Goal: Information Seeking & Learning: Learn about a topic

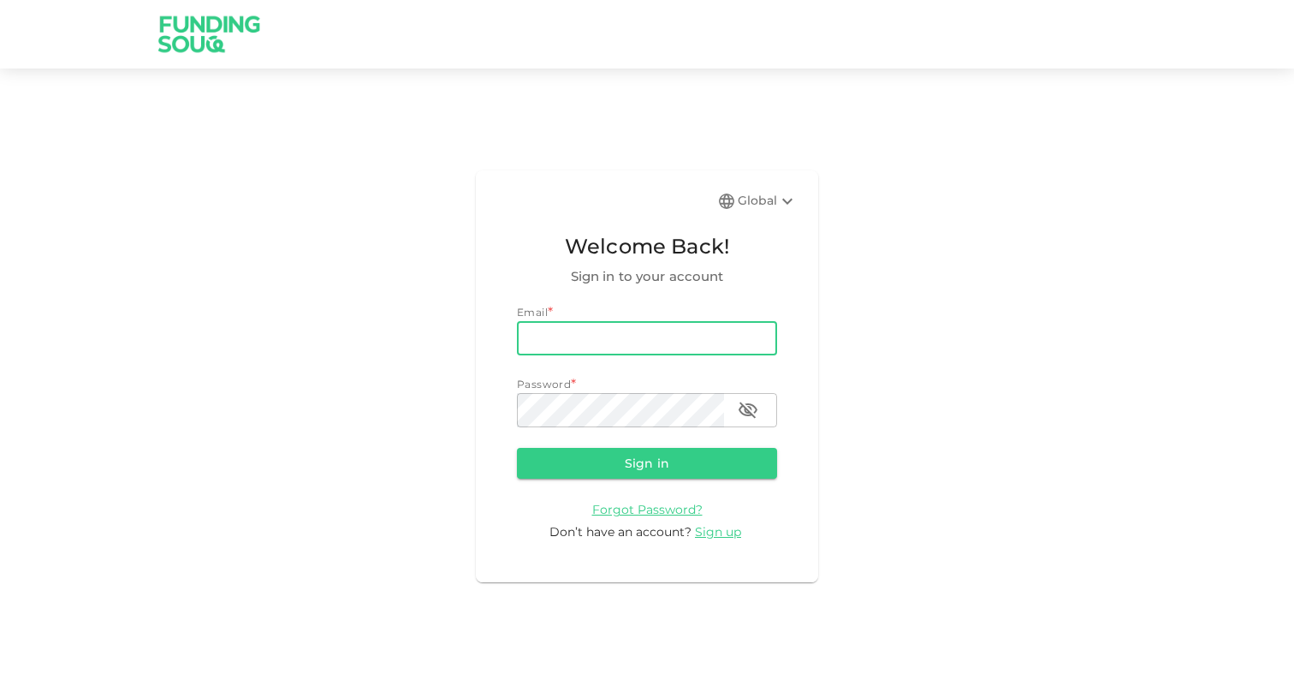
click at [674, 338] on input "email" at bounding box center [647, 338] width 260 height 34
click at [0, 685] on com-1password-button at bounding box center [0, 686] width 0 height 0
type input "ali.ardsheer@gmail.com"
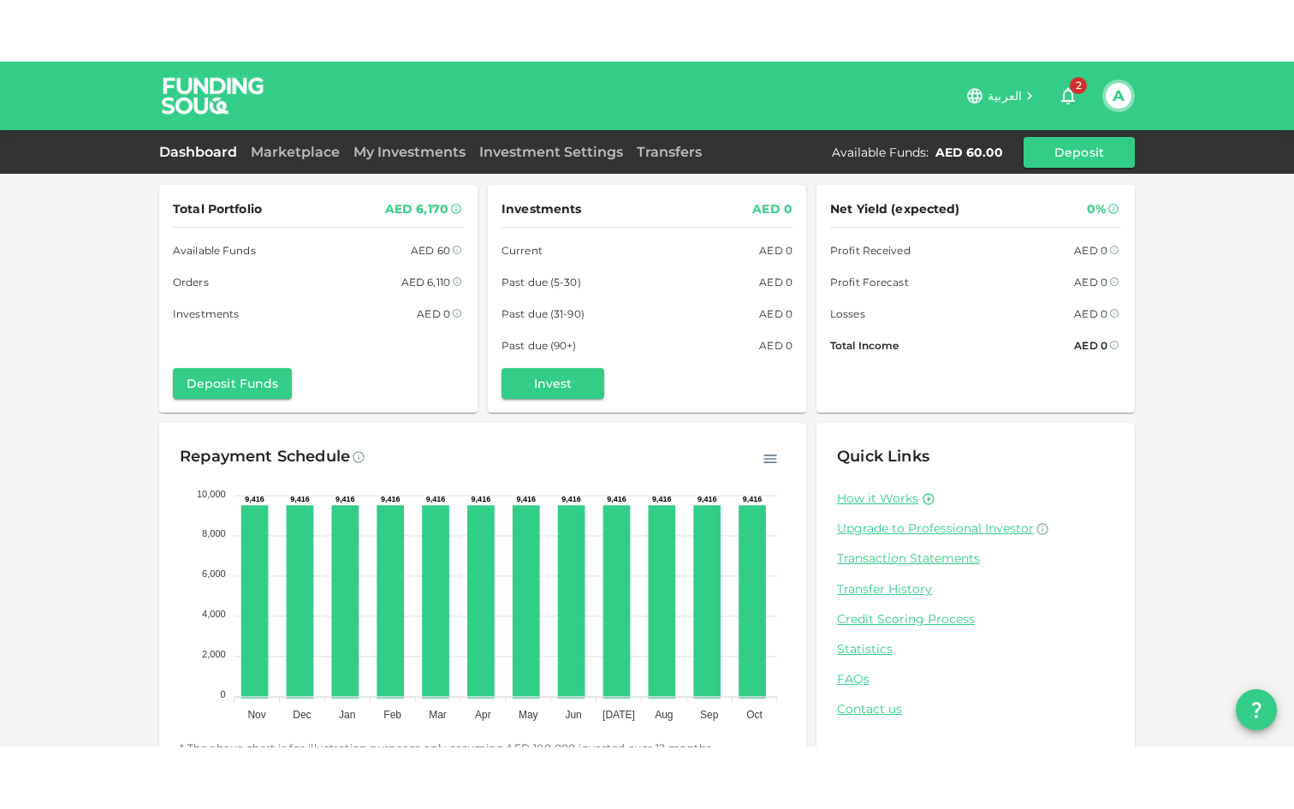
scroll to position [40, 0]
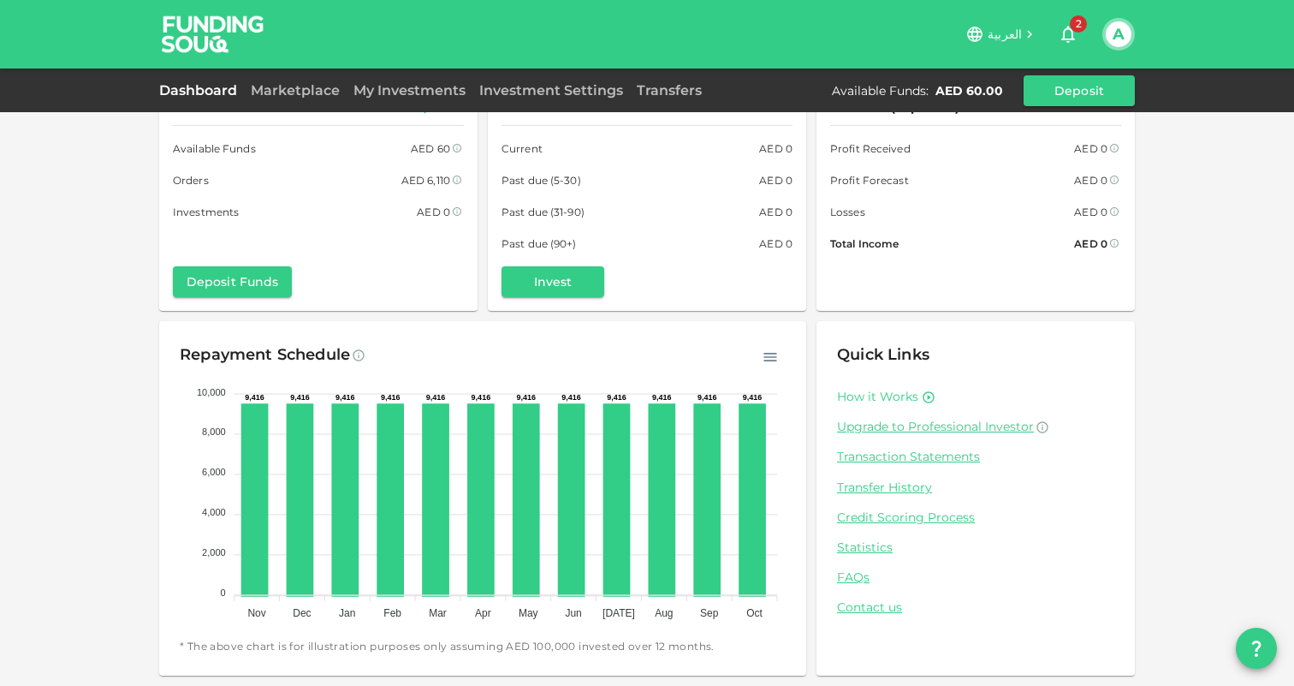
click at [874, 398] on link "How it Works" at bounding box center [877, 397] width 81 height 16
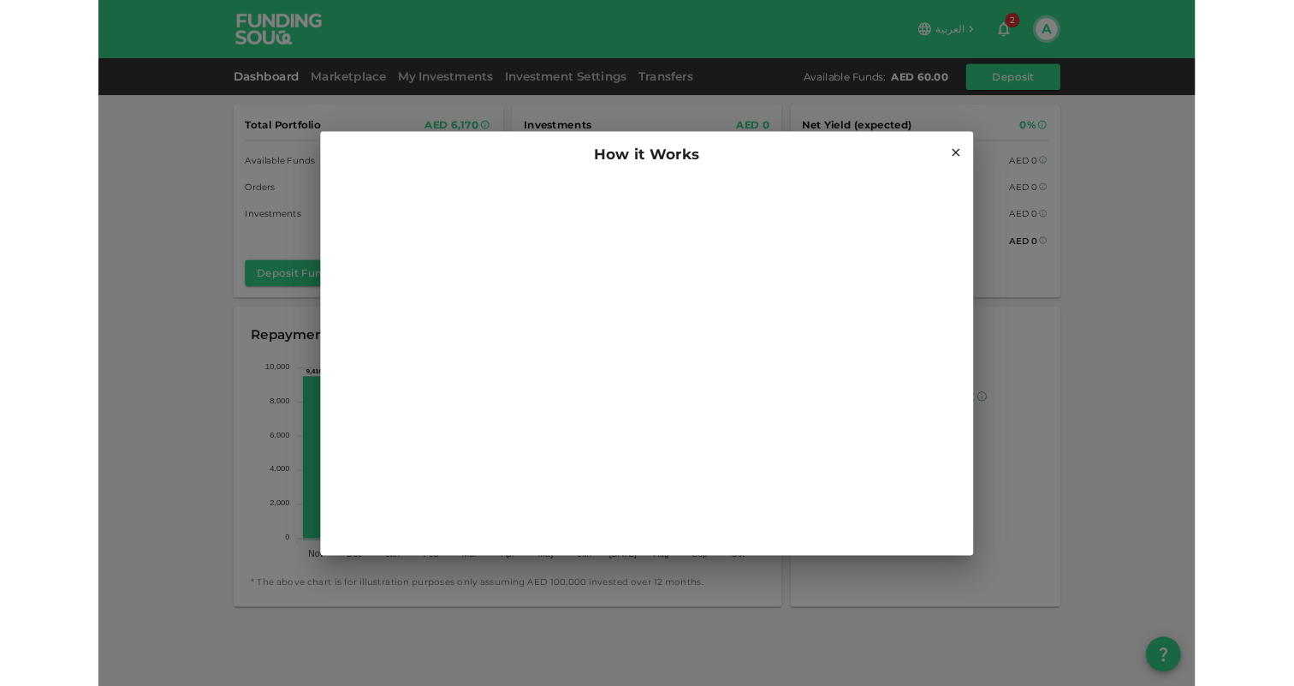
scroll to position [0, 0]
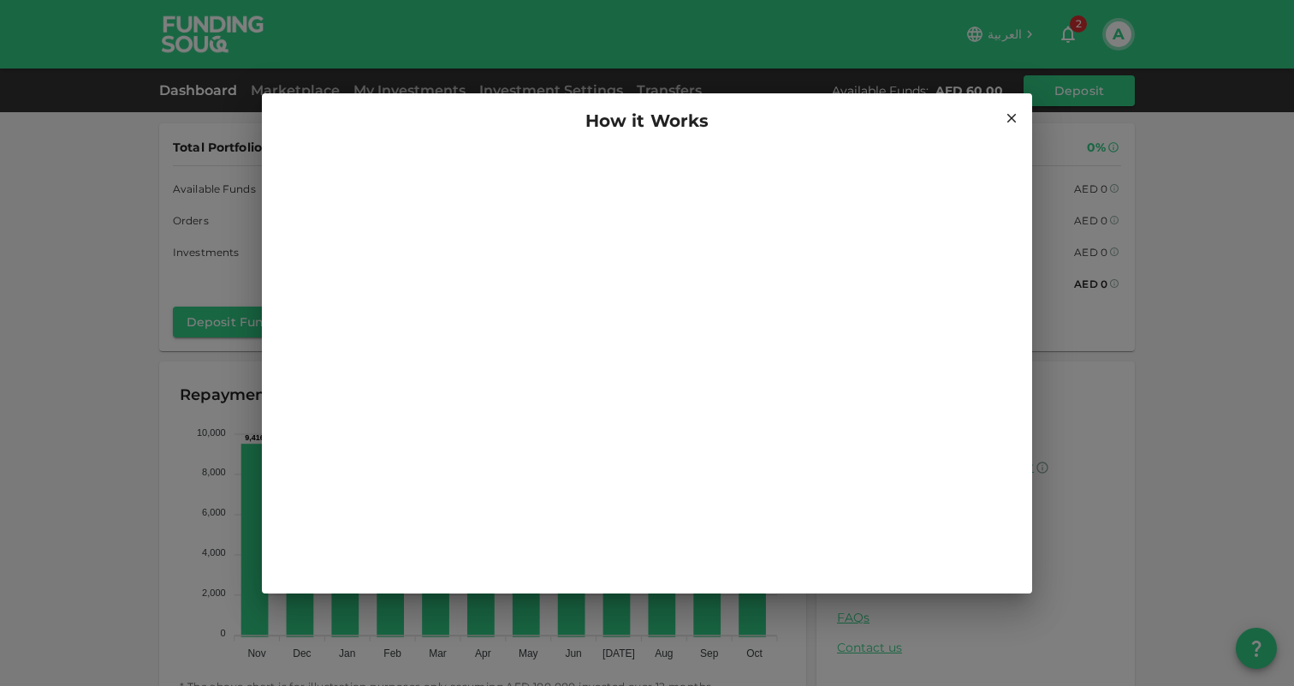
click at [1015, 113] on icon at bounding box center [1011, 117] width 15 height 15
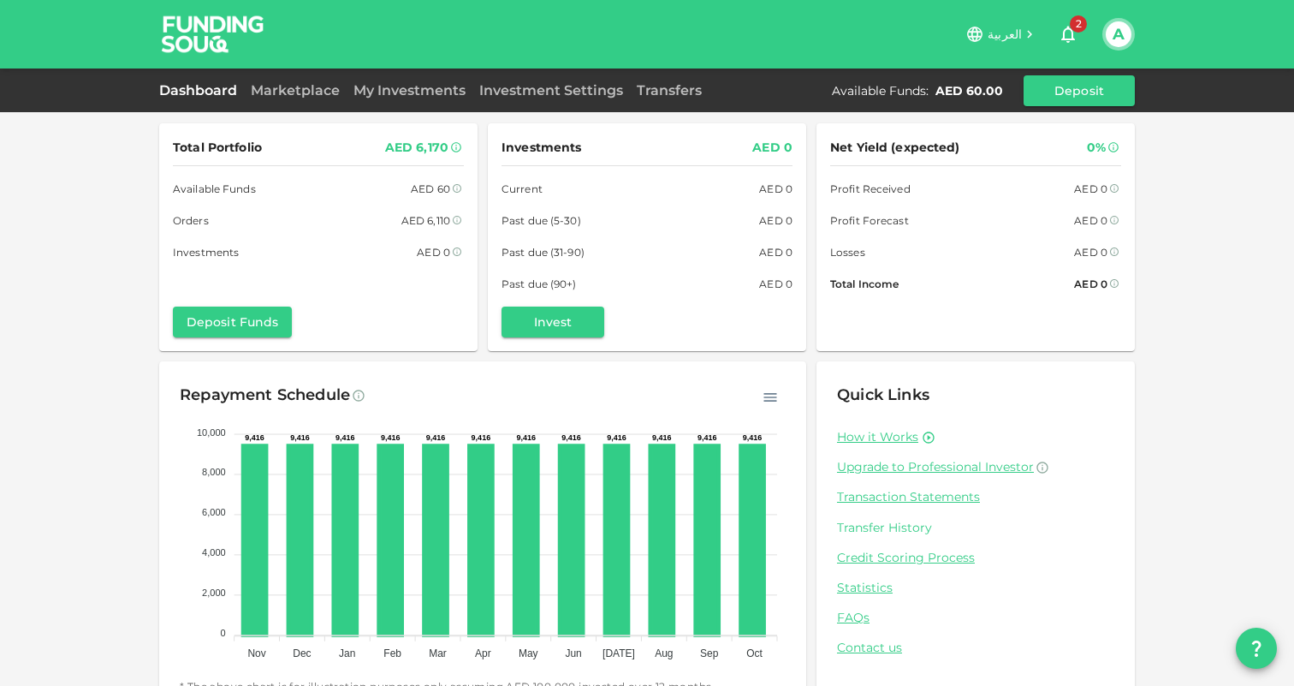
scroll to position [40, 0]
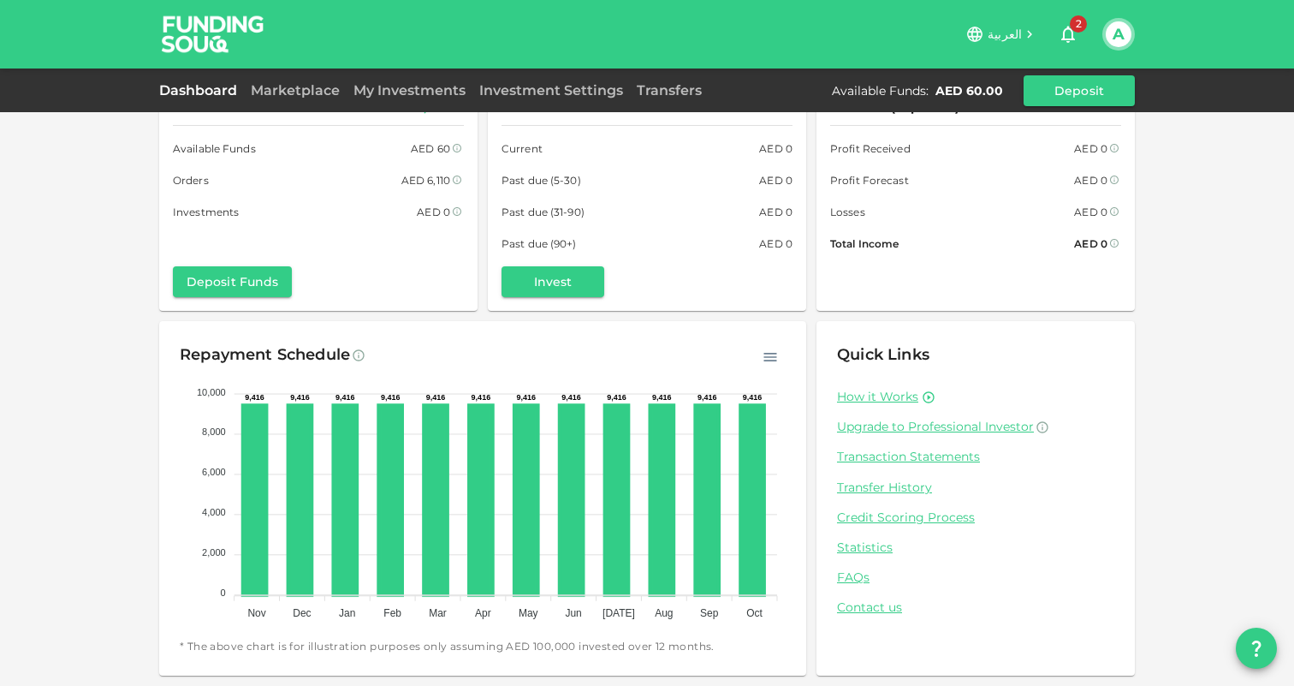
click at [847, 538] on div "How it Works Upgrade to Professional Investor Transaction Statements Transfer H…" at bounding box center [975, 503] width 277 height 228
click at [854, 549] on link "Statistics" at bounding box center [975, 547] width 277 height 16
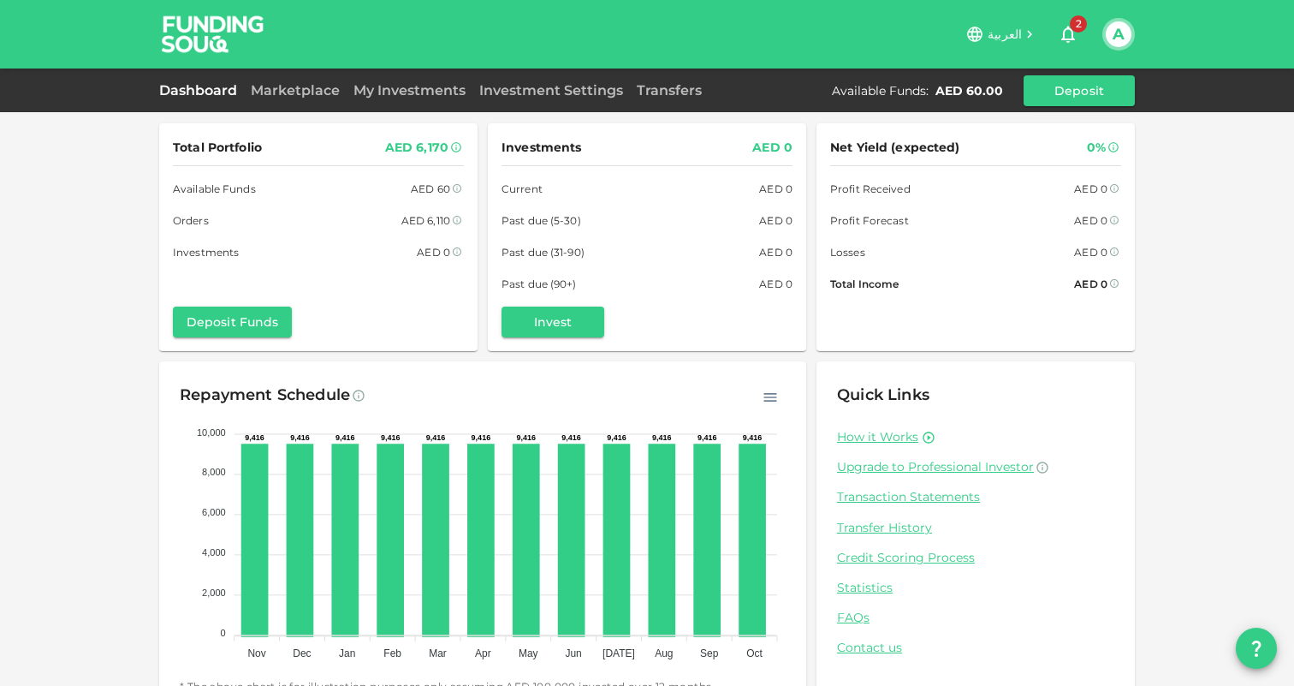
click at [787, 219] on div "AED 0" at bounding box center [775, 220] width 33 height 18
click at [597, 220] on div "Past due (5-30) AED 0" at bounding box center [647, 220] width 291 height 18
click at [562, 274] on div "Investments AED 0 Current AED 0 Past due (5-30) AED 0 Past due (31-90) AED 0 Pa…" at bounding box center [647, 215] width 291 height 156
click at [884, 437] on link "How it Works" at bounding box center [877, 437] width 81 height 16
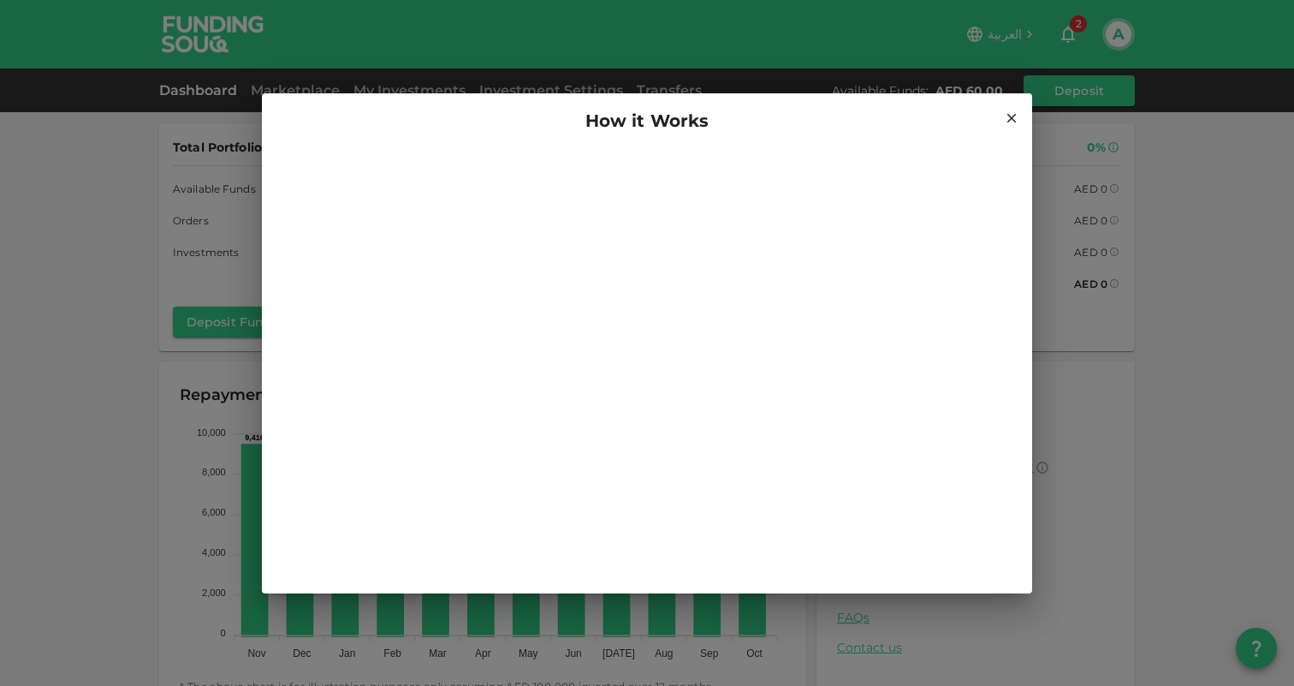
click at [1010, 116] on icon at bounding box center [1012, 117] width 9 height 9
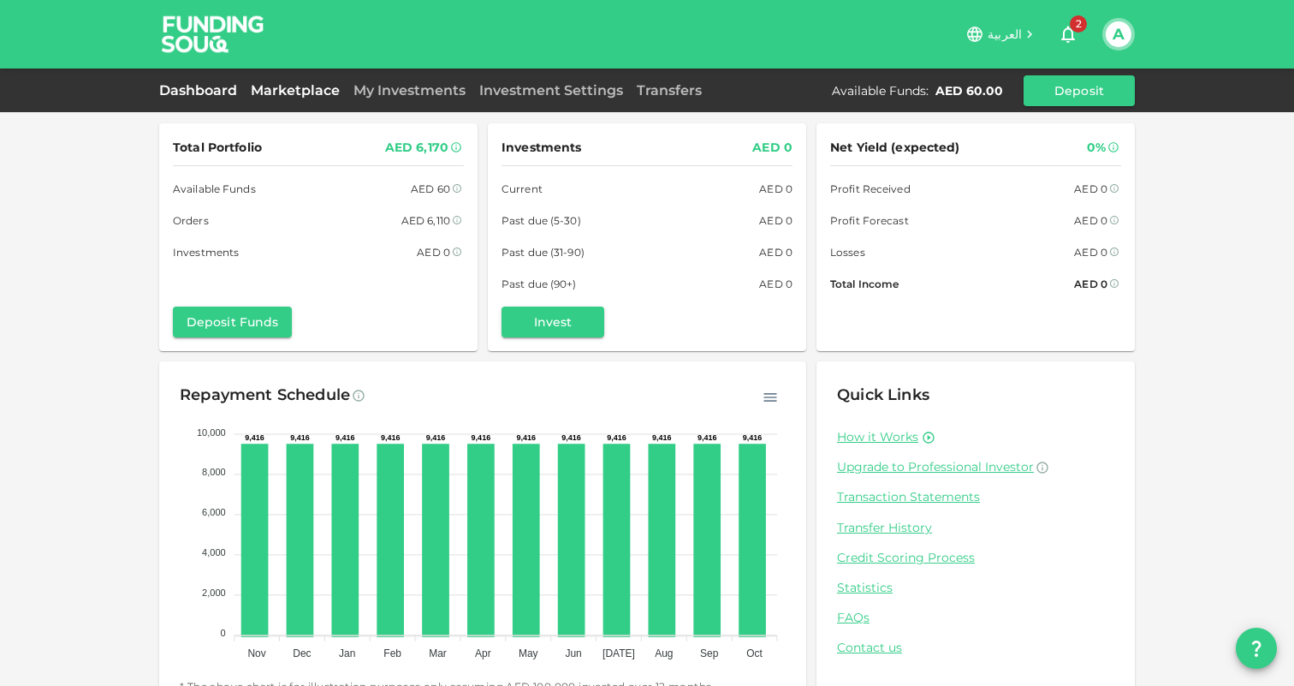
click at [327, 86] on link "Marketplace" at bounding box center [295, 90] width 103 height 16
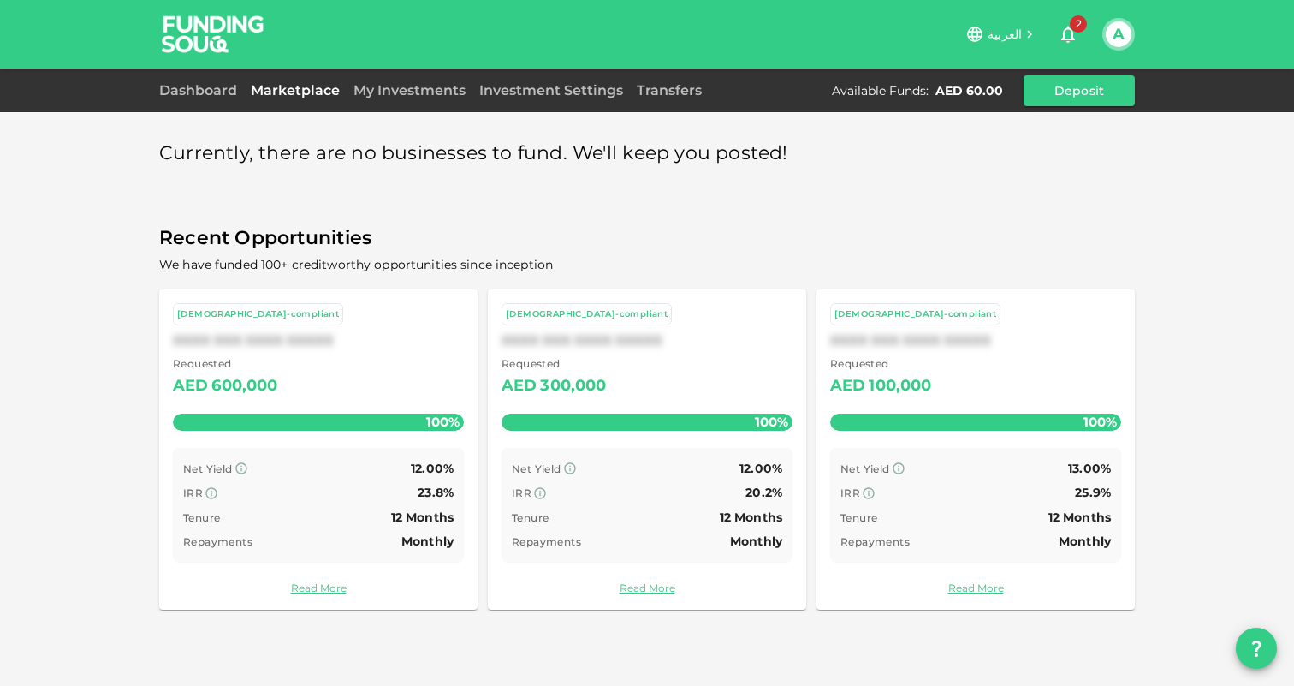
click at [431, 100] on div "My Investments" at bounding box center [410, 90] width 126 height 21
click at [423, 88] on link "My Investments" at bounding box center [410, 90] width 126 height 16
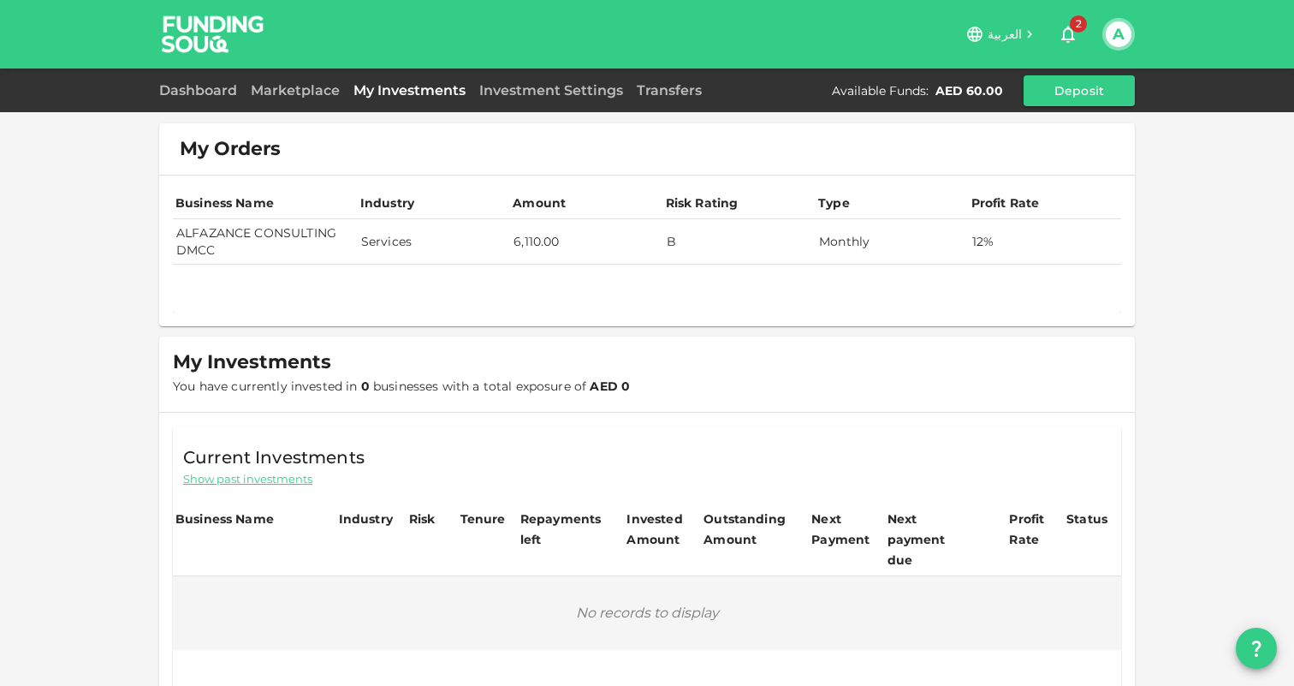
click at [375, 241] on td "Services" at bounding box center [434, 241] width 152 height 45
click at [976, 247] on td "12%" at bounding box center [1045, 241] width 153 height 45
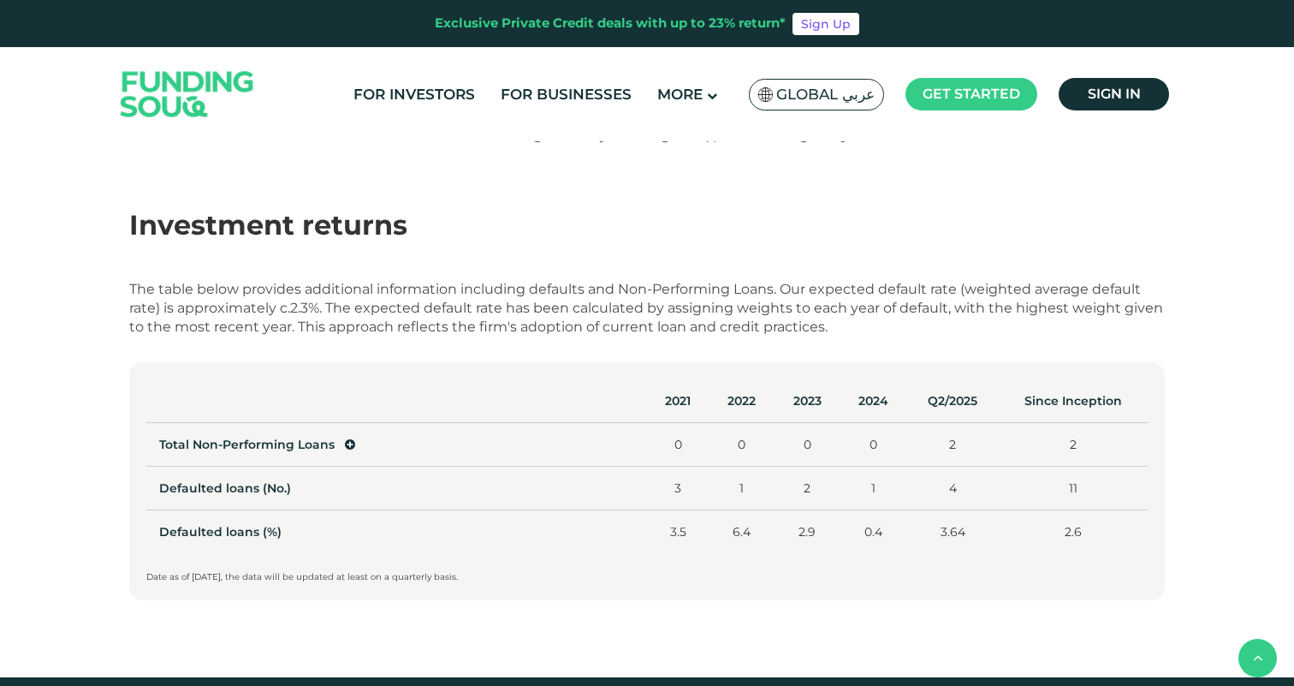
scroll to position [723, 0]
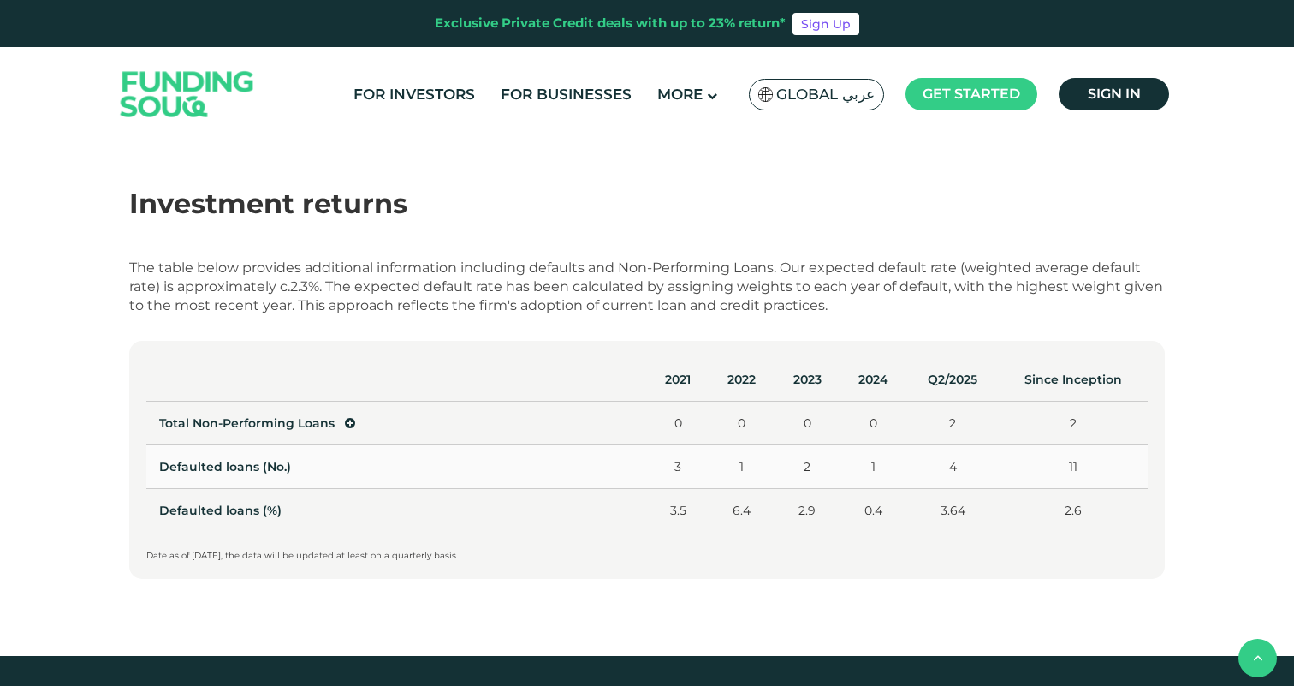
click at [284, 468] on td "Defaulted loans (No.)" at bounding box center [396, 467] width 501 height 44
click at [306, 518] on td "Defaulted loans (%)" at bounding box center [396, 511] width 501 height 44
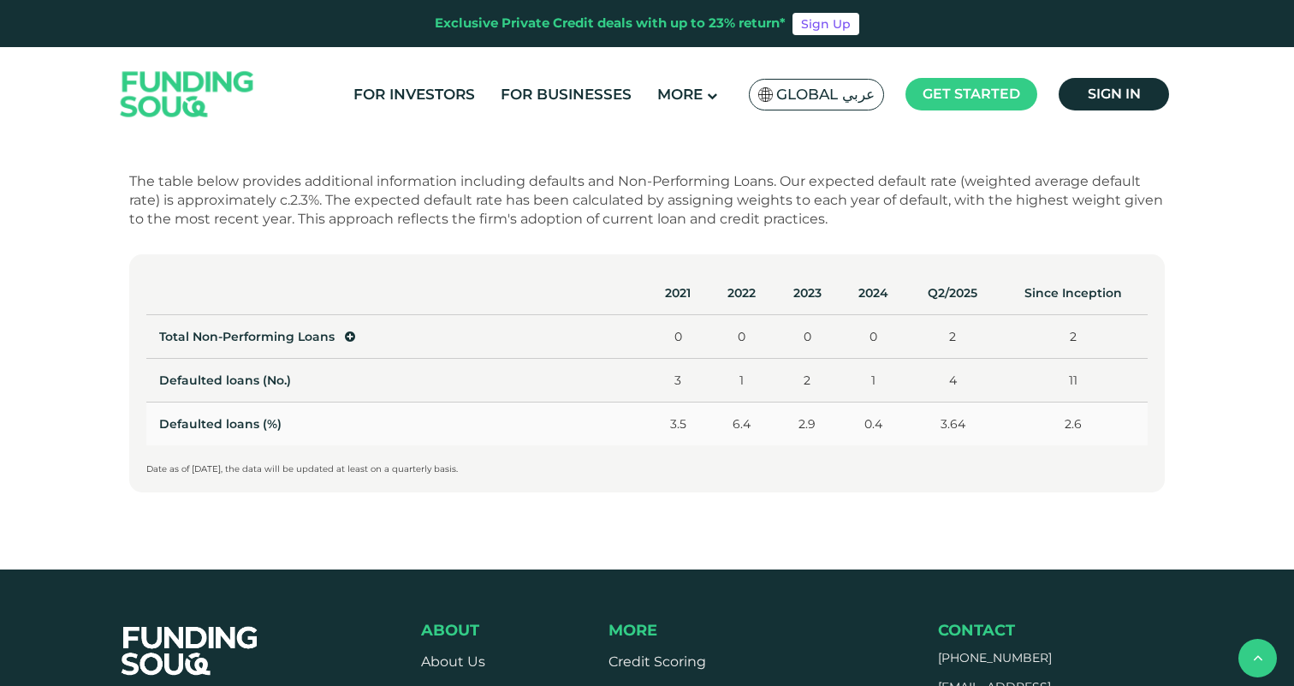
scroll to position [817, 0]
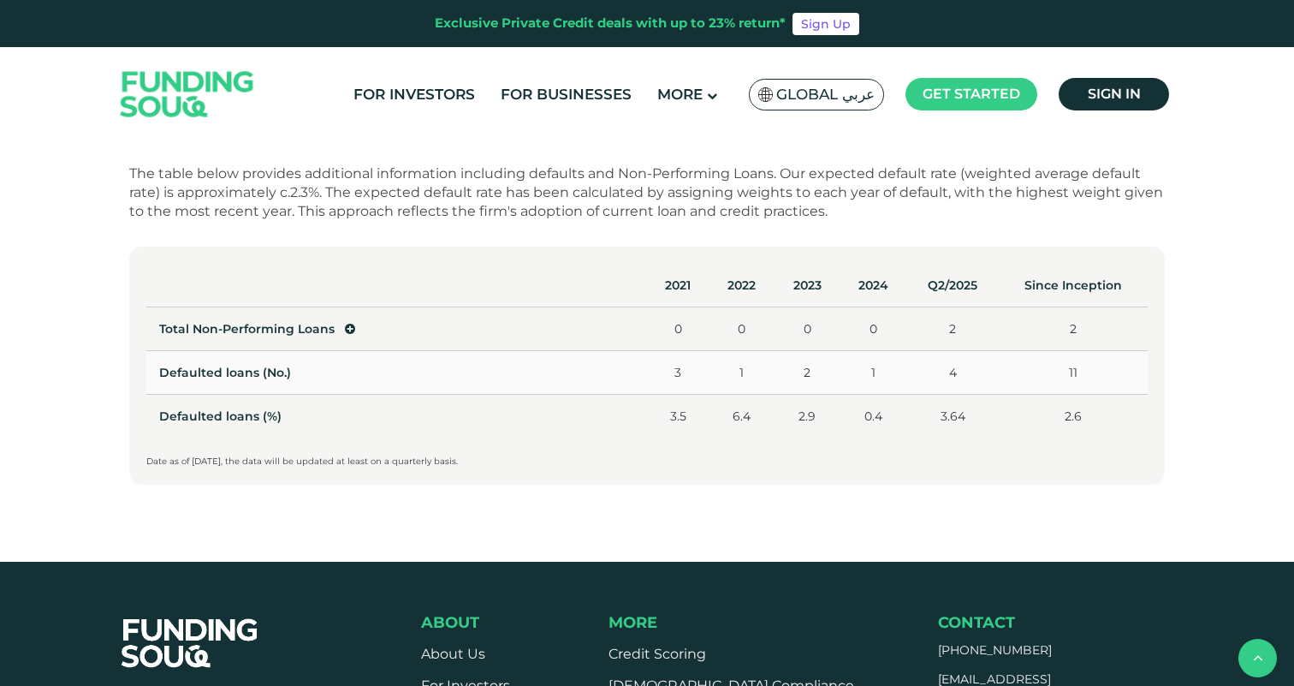
click at [336, 358] on td "Defaulted loans (No.)" at bounding box center [396, 373] width 501 height 44
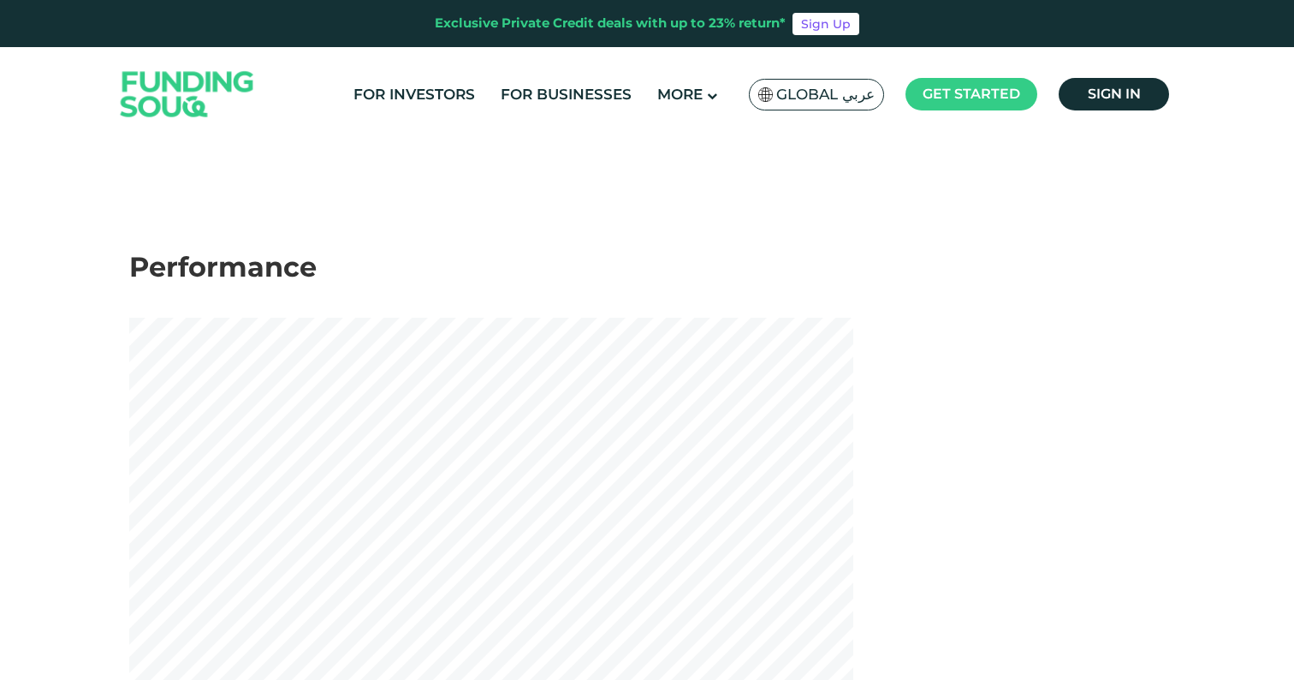
scroll to position [108, 0]
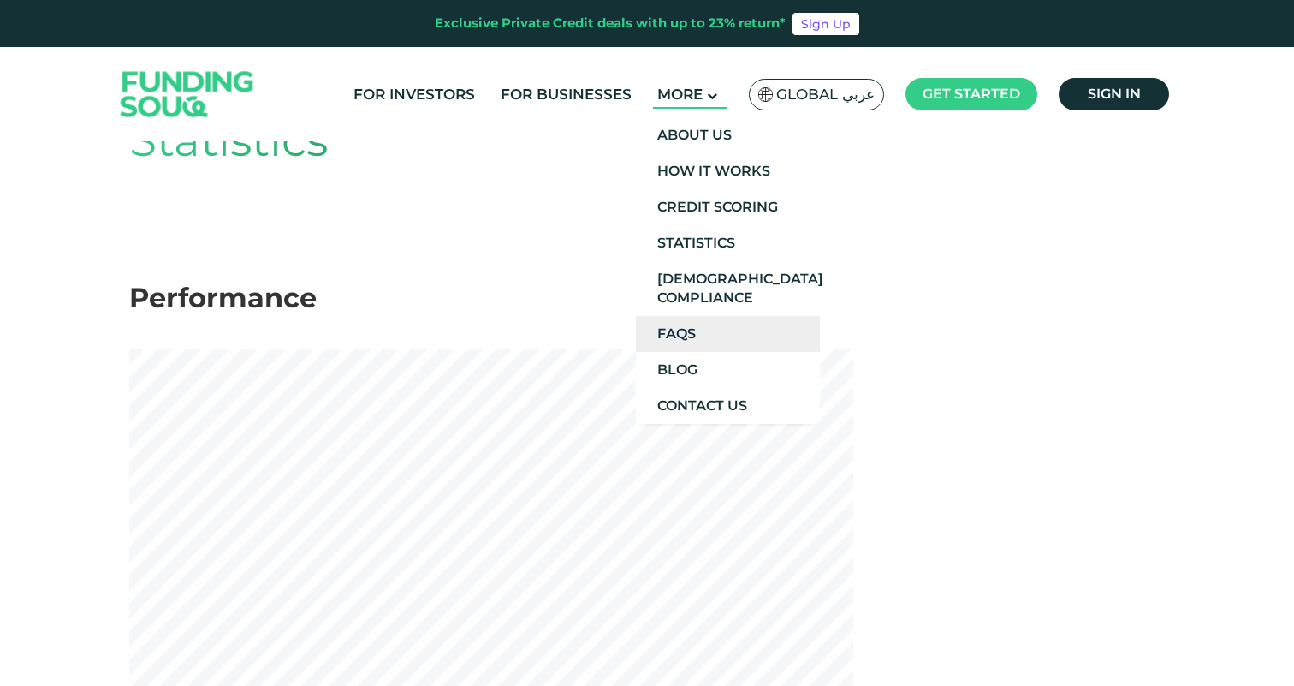
click at [730, 339] on link "FAQs" at bounding box center [728, 334] width 184 height 36
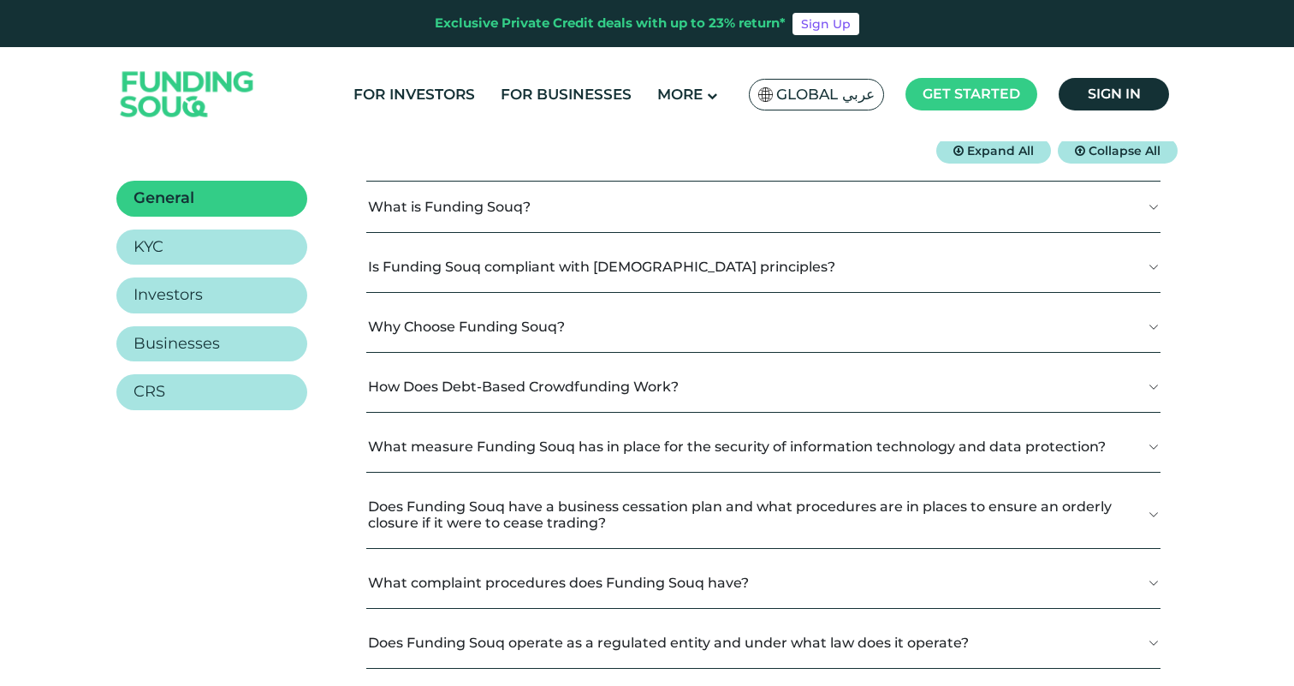
scroll to position [194, 0]
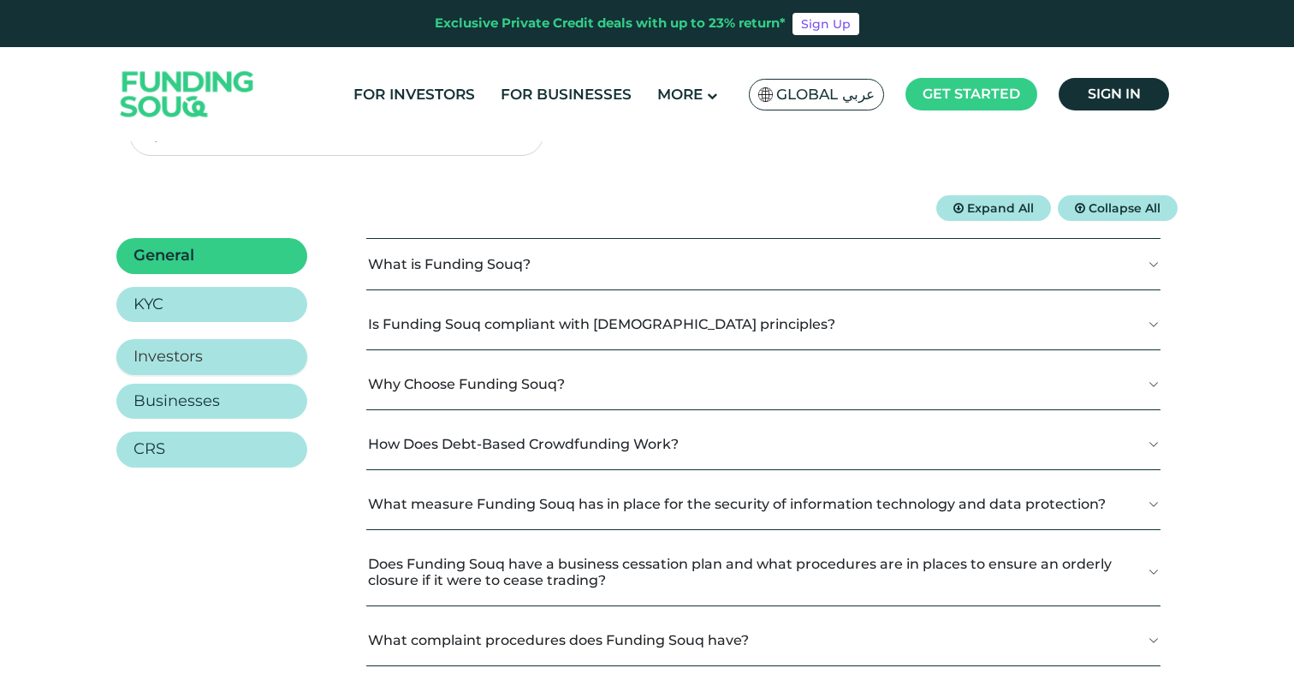
click at [280, 354] on link "Investors" at bounding box center [211, 357] width 191 height 36
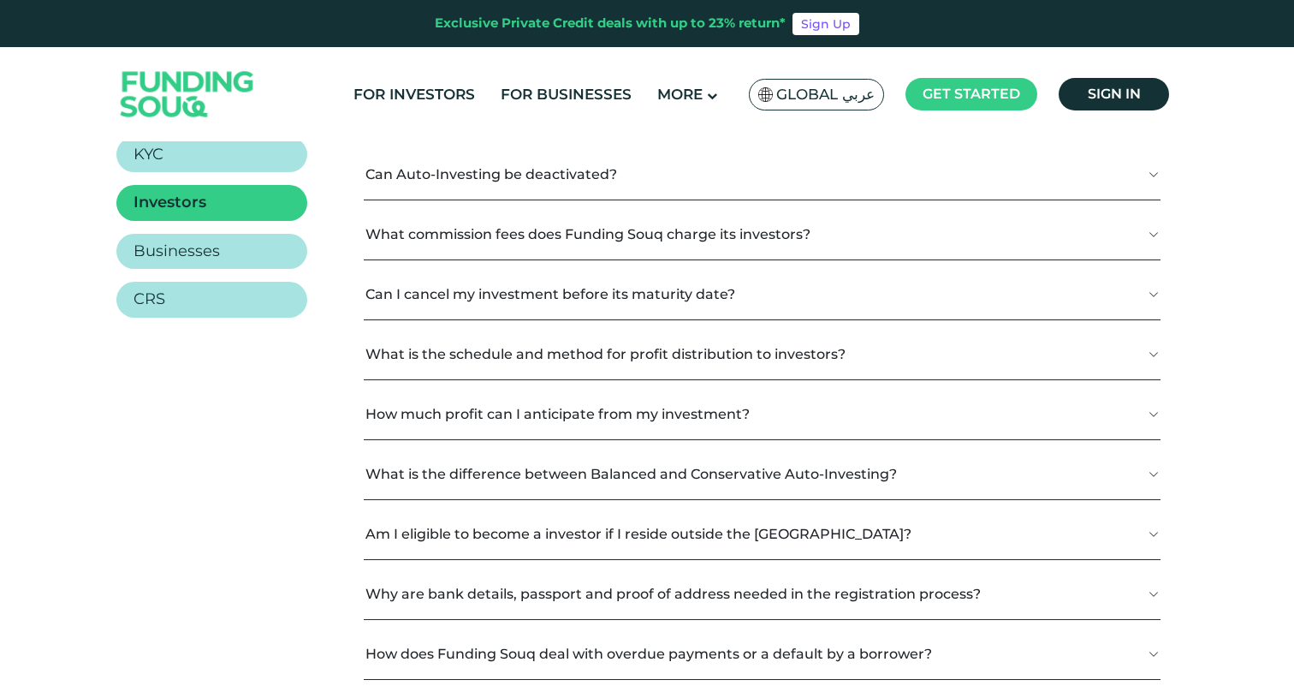
scroll to position [345, 0]
click at [604, 309] on button "Can I cancel my investment before its maturity date?" at bounding box center [762, 293] width 797 height 51
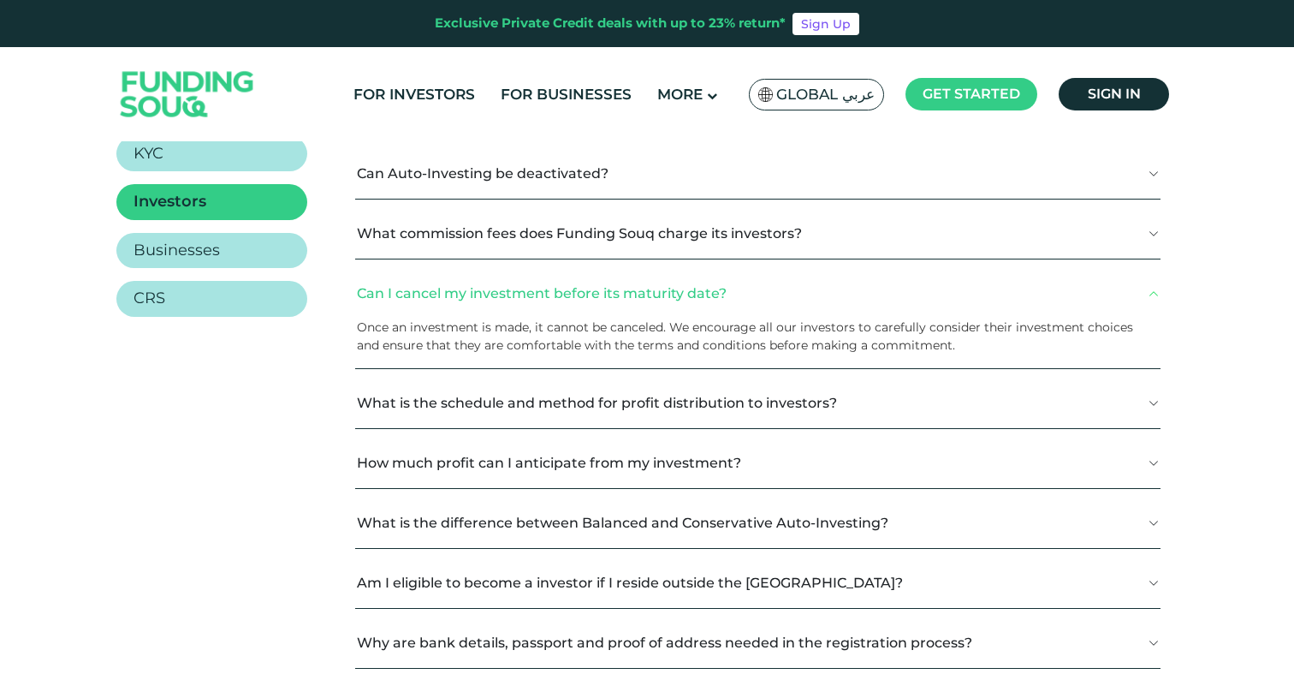
click at [598, 286] on button "Can I cancel my investment before its maturity date?" at bounding box center [758, 293] width 806 height 51
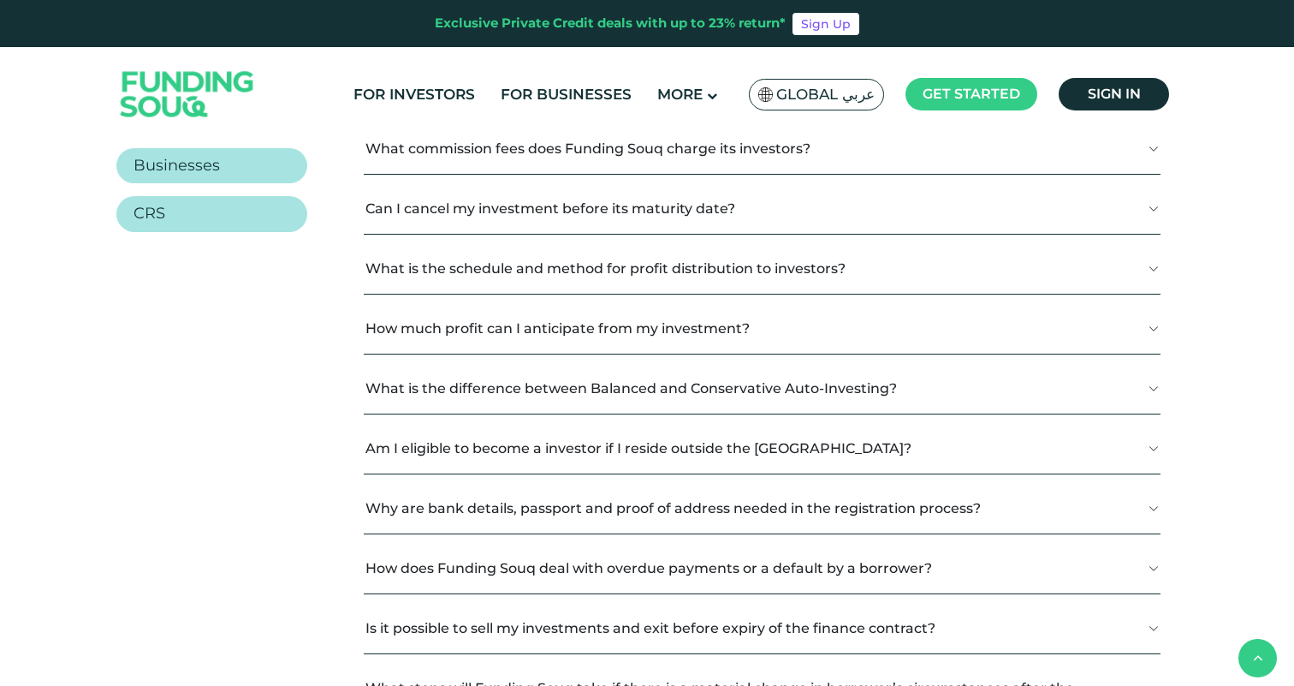
scroll to position [435, 0]
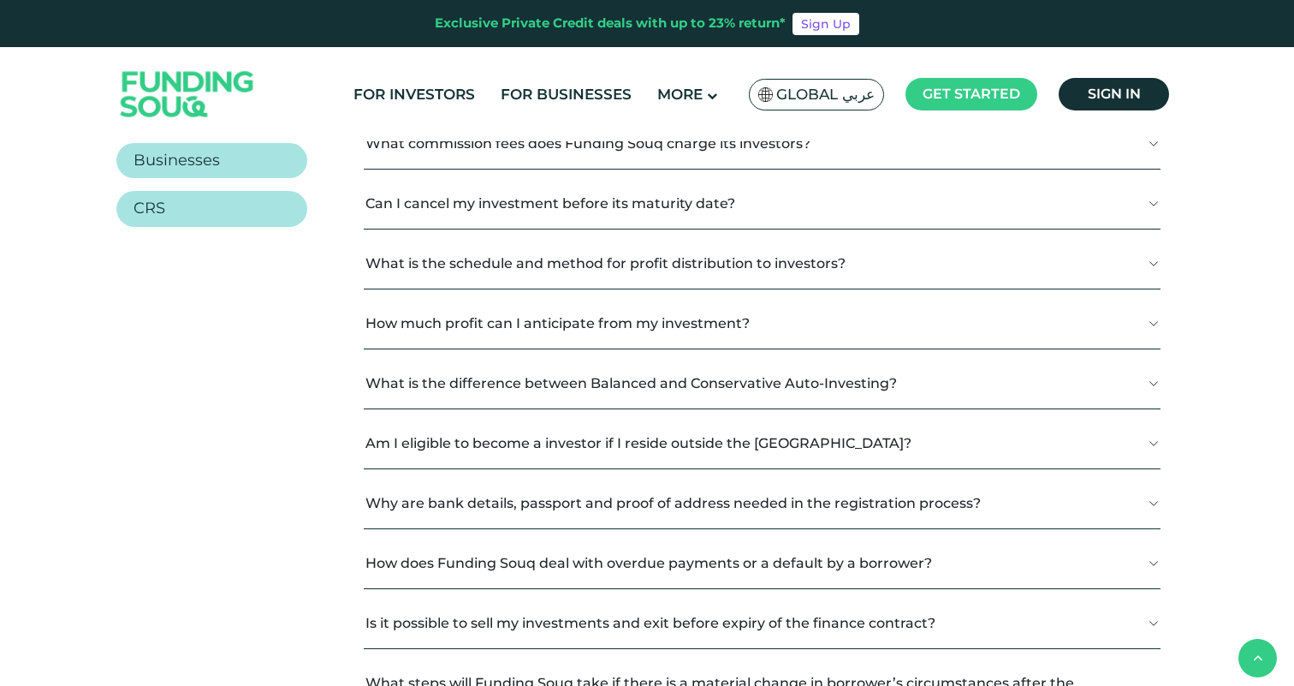
click at [650, 276] on button "What is the schedule and method for profit distribution to investors?" at bounding box center [762, 263] width 797 height 51
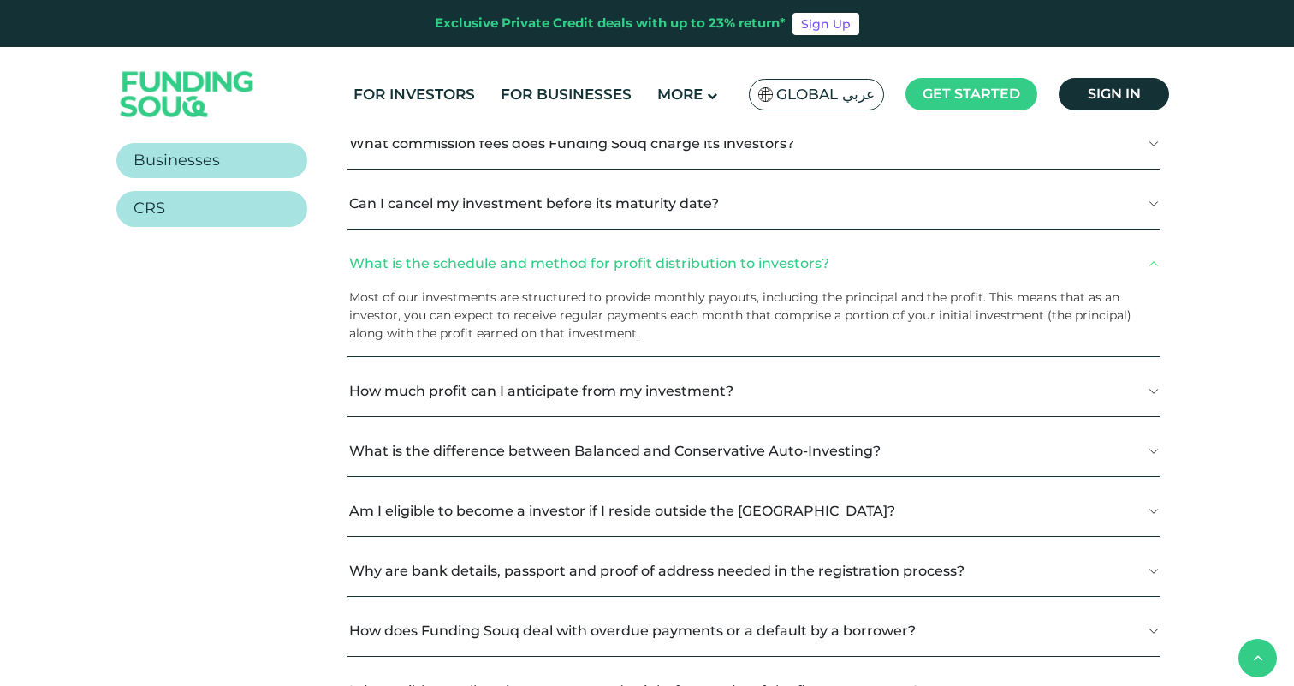
click at [650, 289] on button "What is the schedule and method for profit distribution to investors?" at bounding box center [754, 263] width 813 height 51
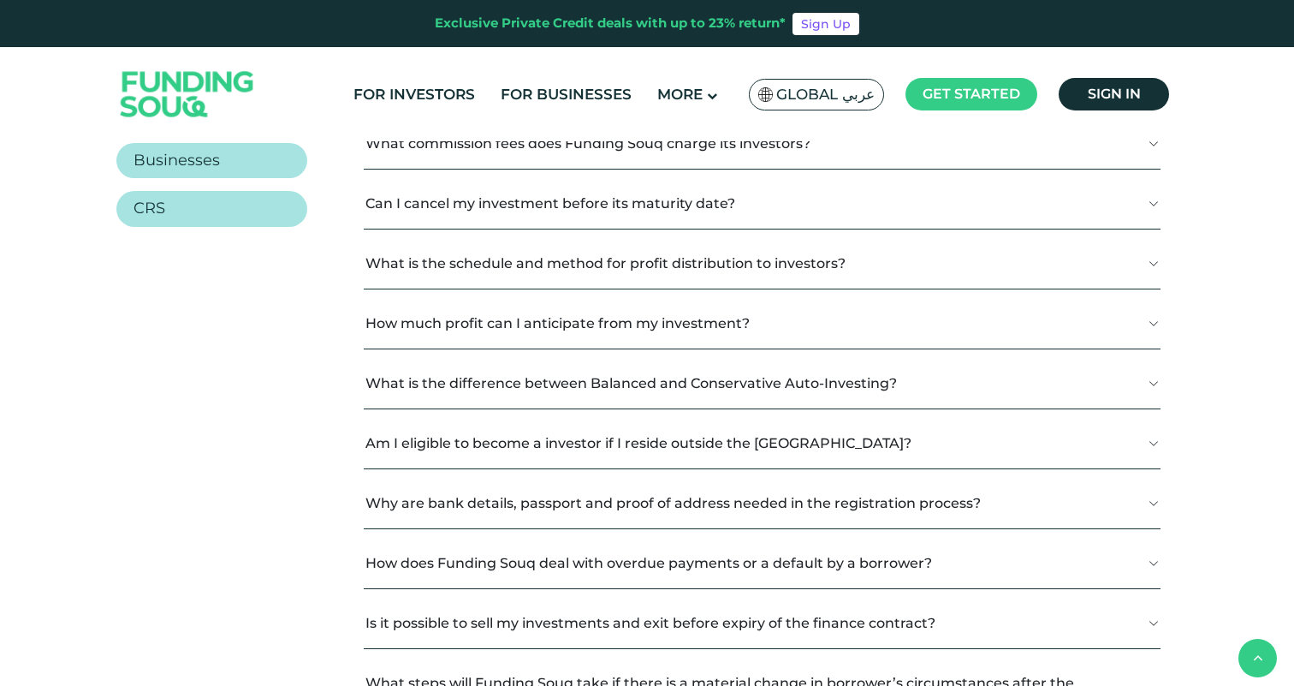
click at [705, 467] on button "Am I eligible to become a investor if I reside outside the UAE?" at bounding box center [762, 443] width 797 height 51
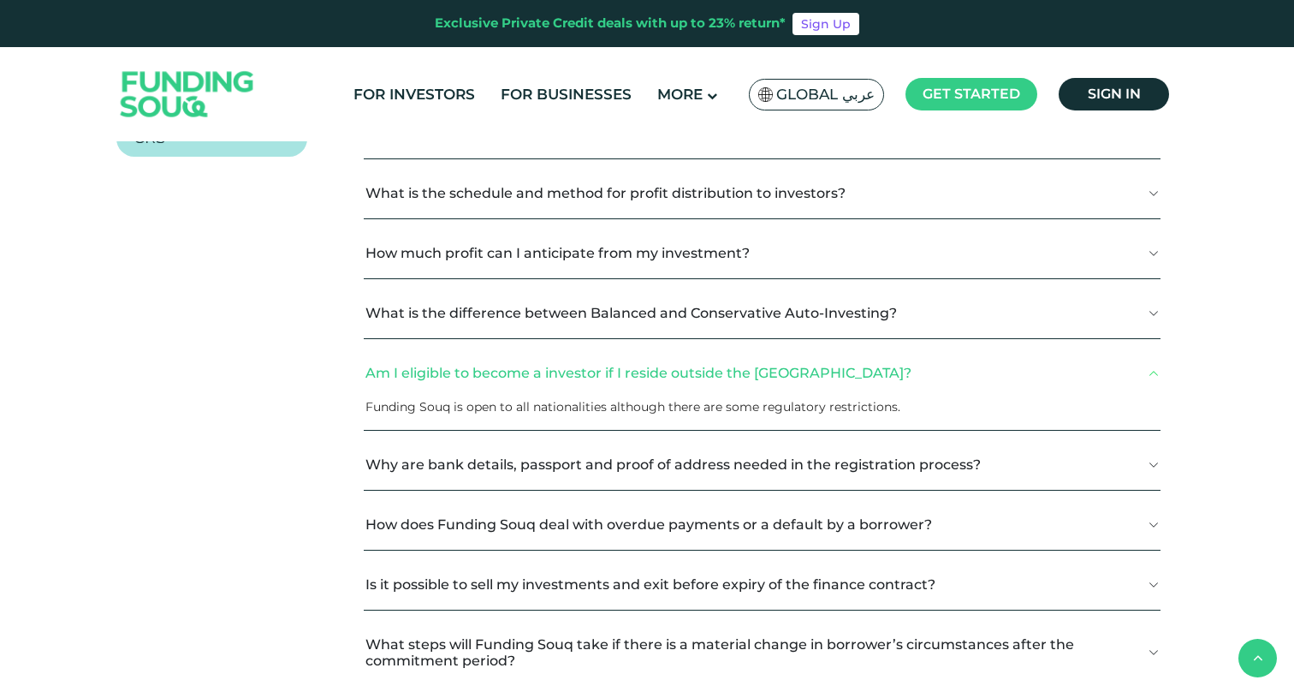
scroll to position [519, 0]
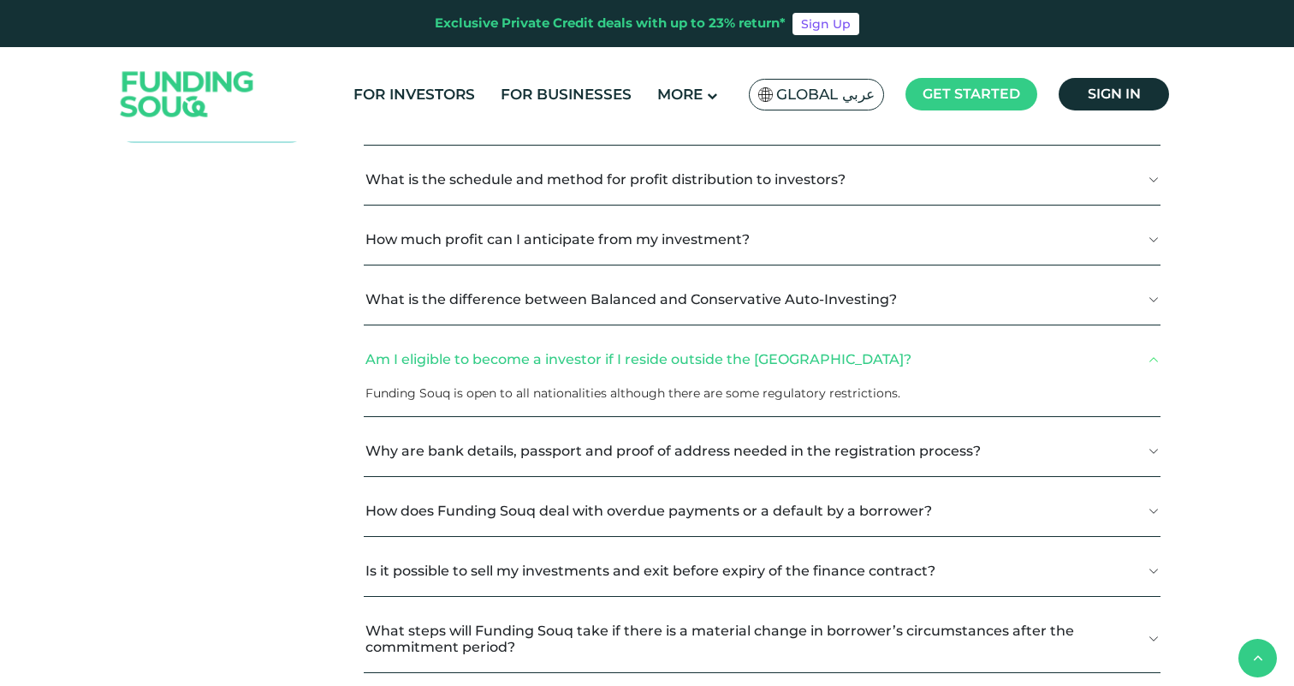
click at [882, 376] on button "Am I eligible to become a investor if I reside outside the UAE?" at bounding box center [762, 359] width 797 height 51
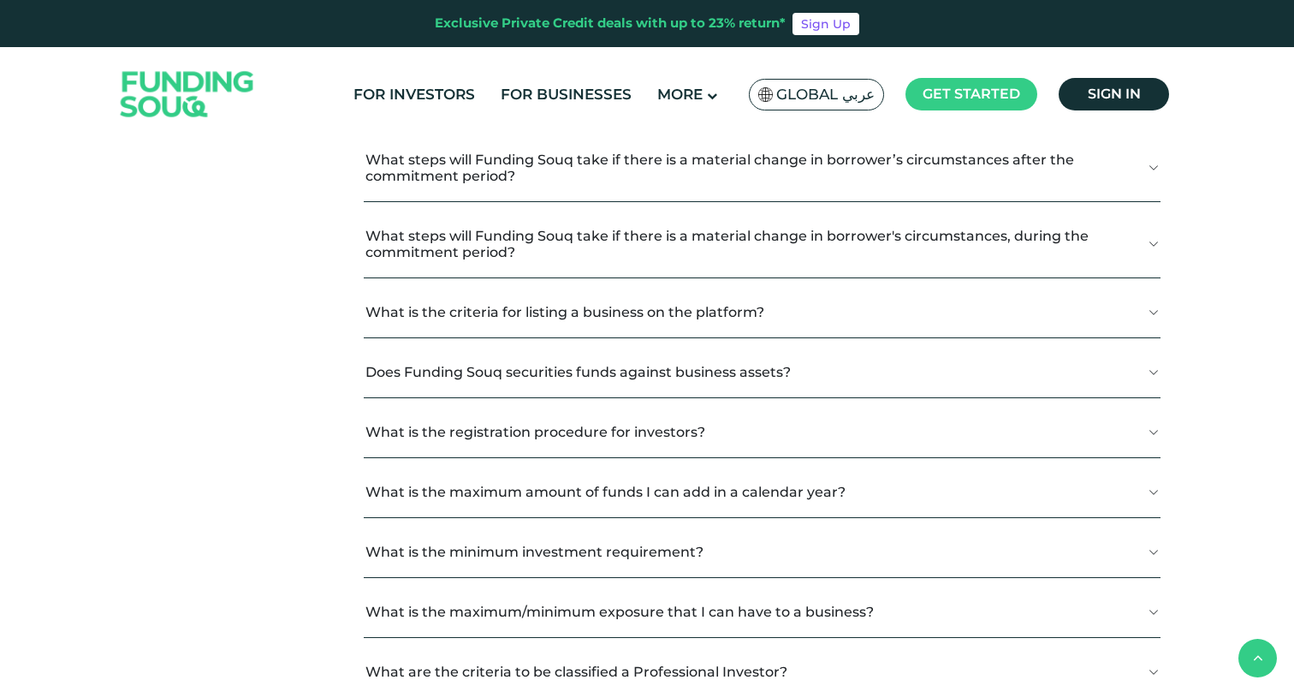
scroll to position [961, 0]
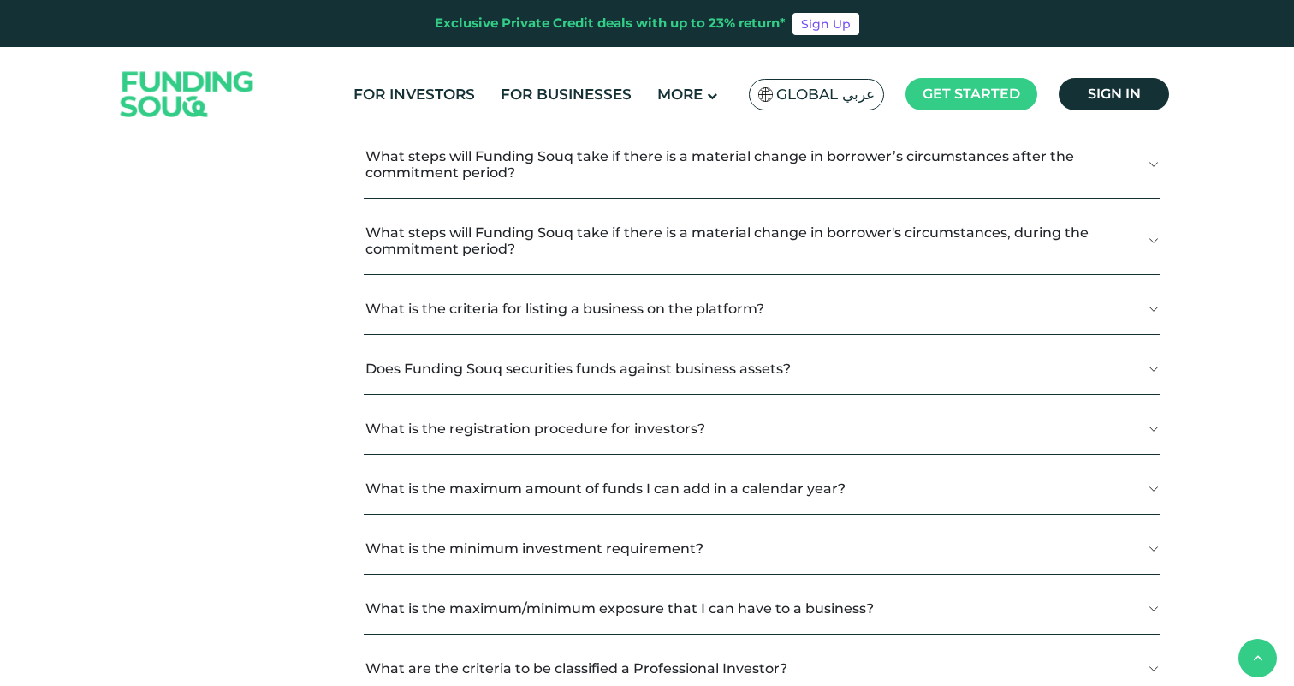
click at [795, 382] on button "Does Funding Souq securities funds against business assets?" at bounding box center [762, 368] width 797 height 51
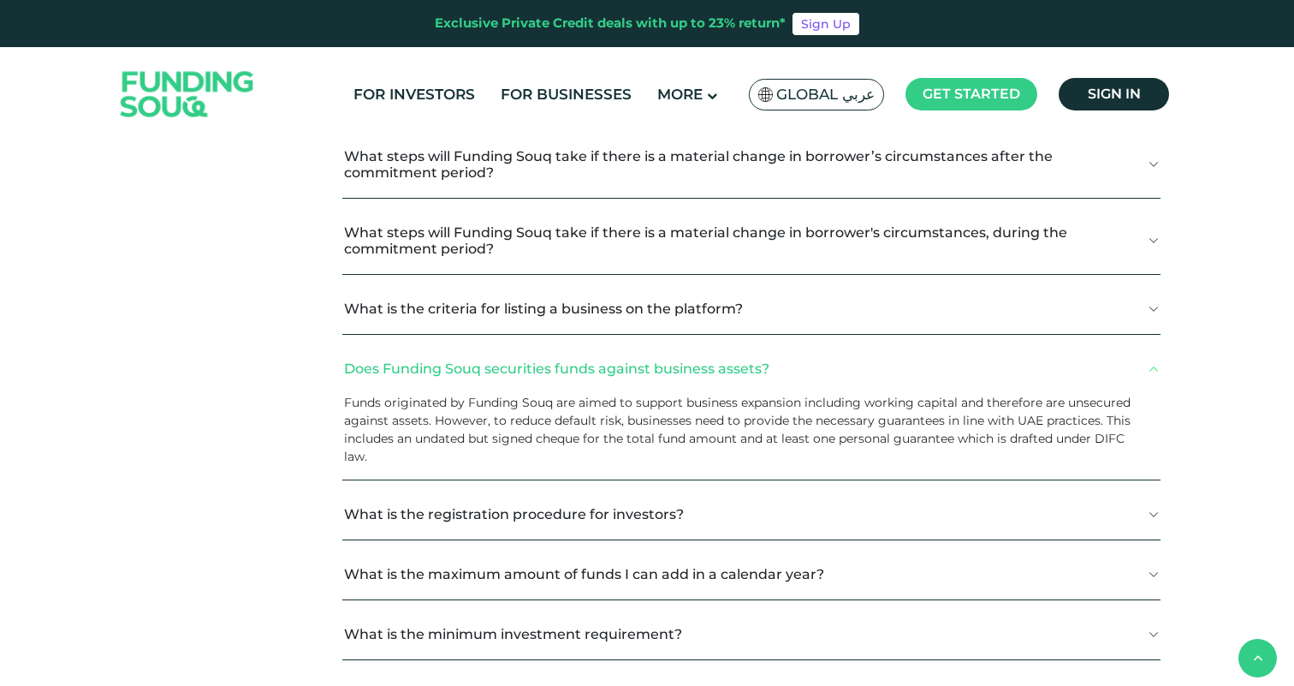
click at [795, 382] on button "Does Funding Souq securities funds against business assets?" at bounding box center [751, 368] width 818 height 51
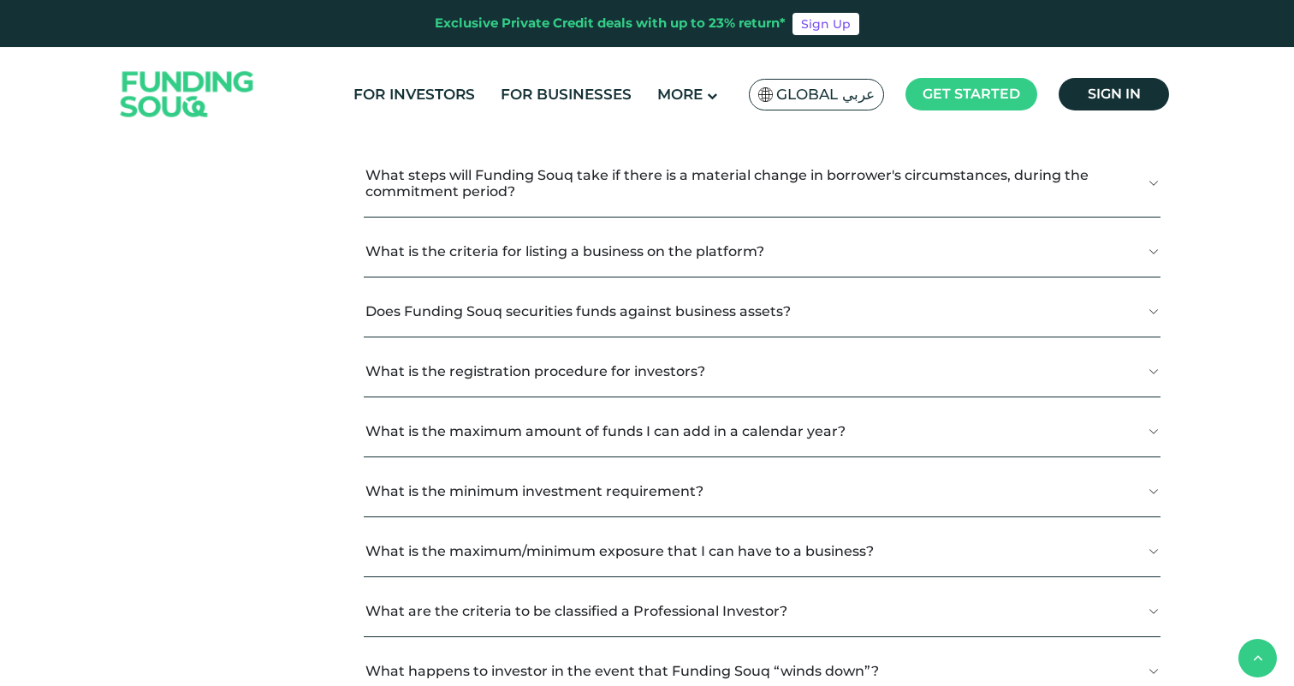
scroll to position [1062, 0]
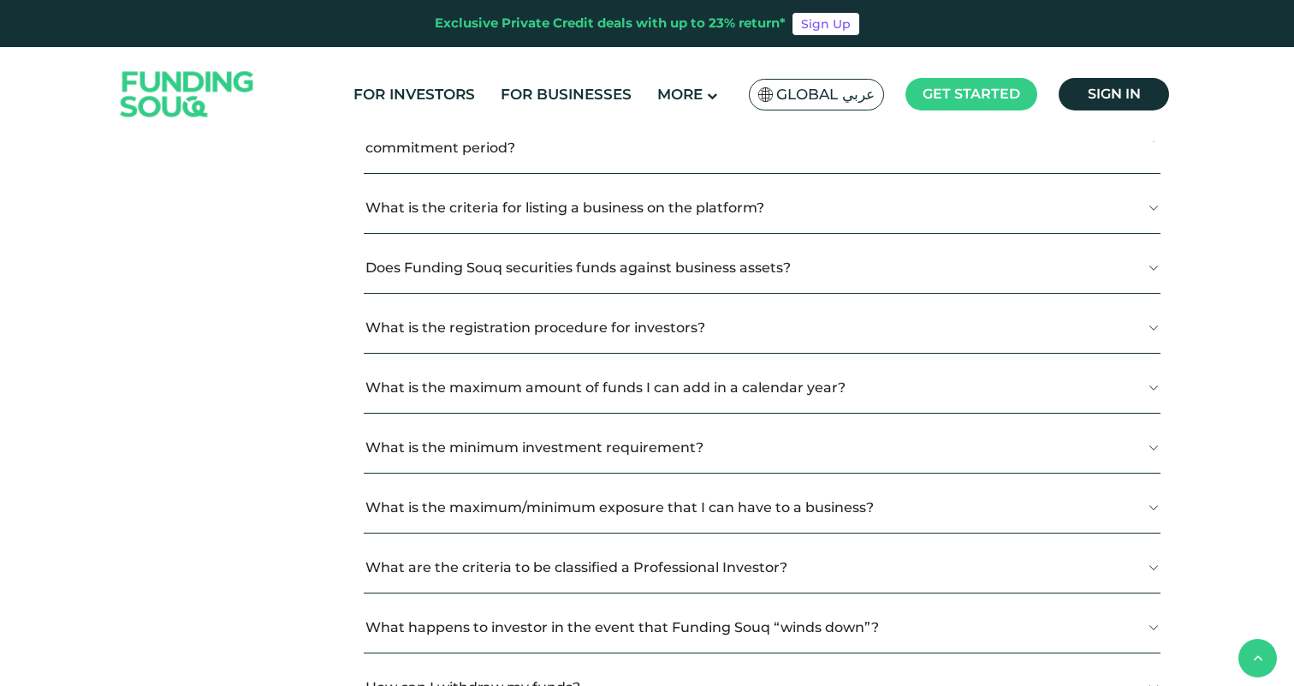
click at [798, 335] on button "What is the registration procedure for investors?" at bounding box center [762, 327] width 797 height 51
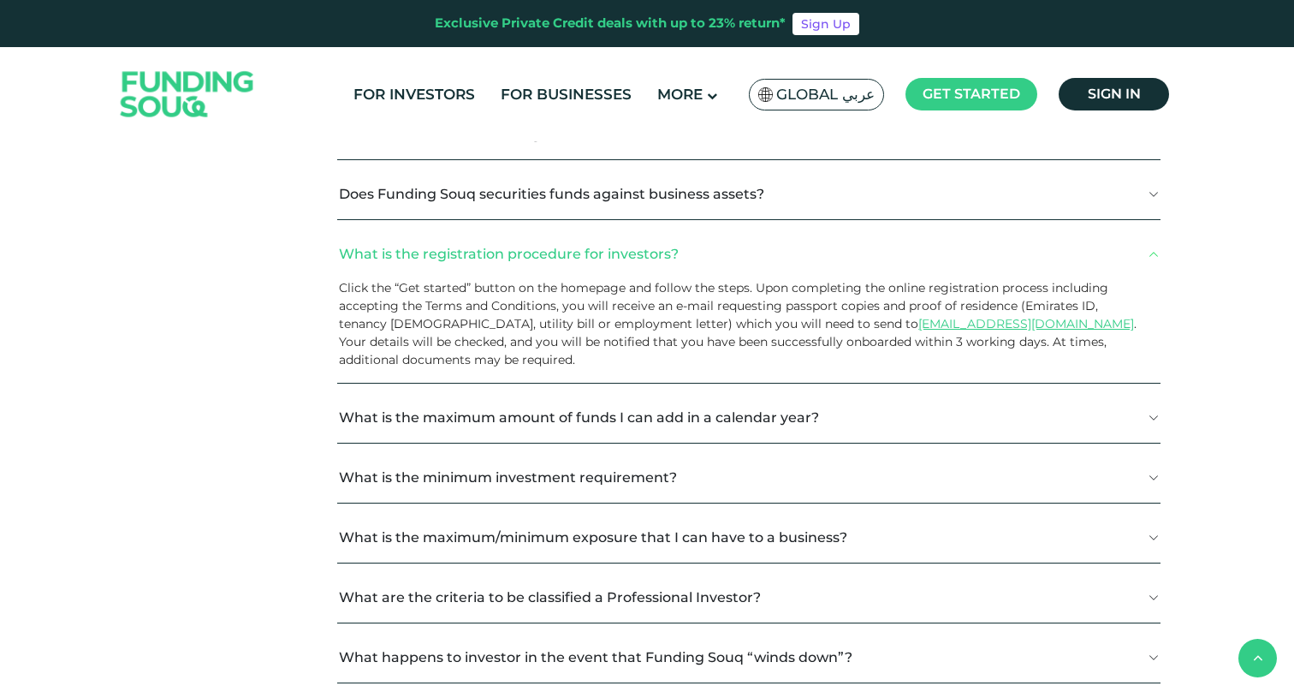
scroll to position [1154, 0]
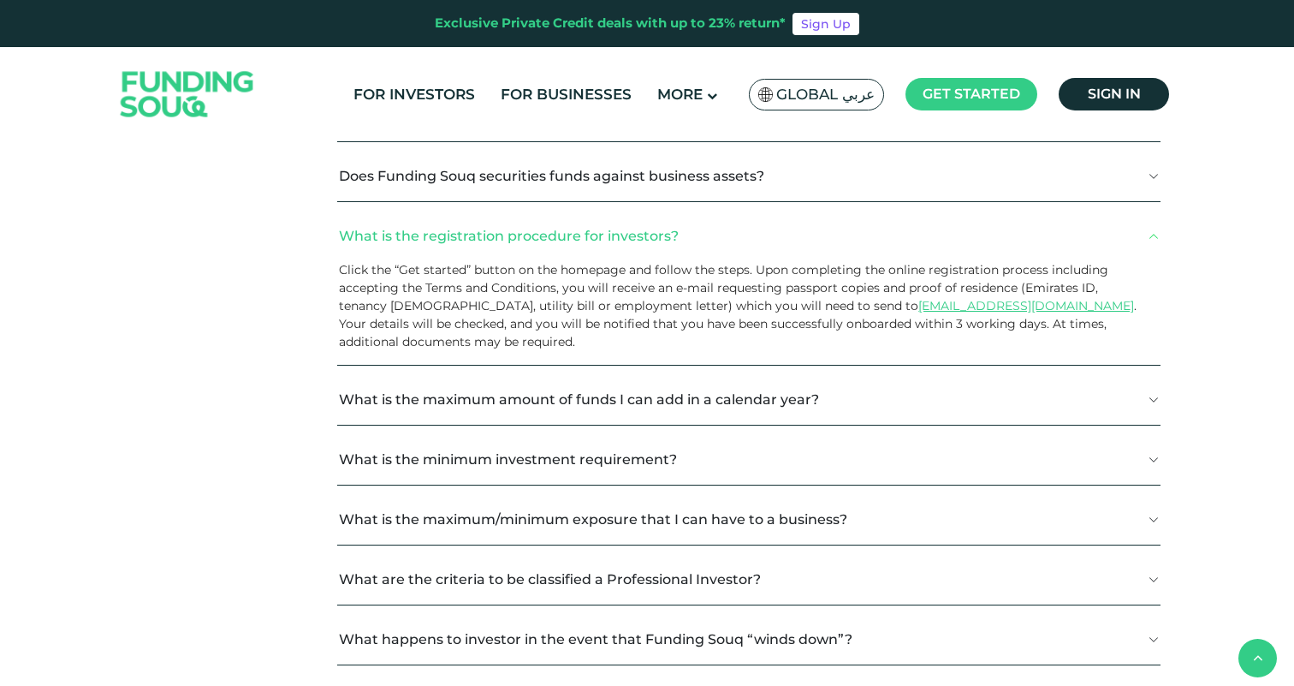
click at [815, 255] on button "What is the registration procedure for investors?" at bounding box center [749, 236] width 824 height 51
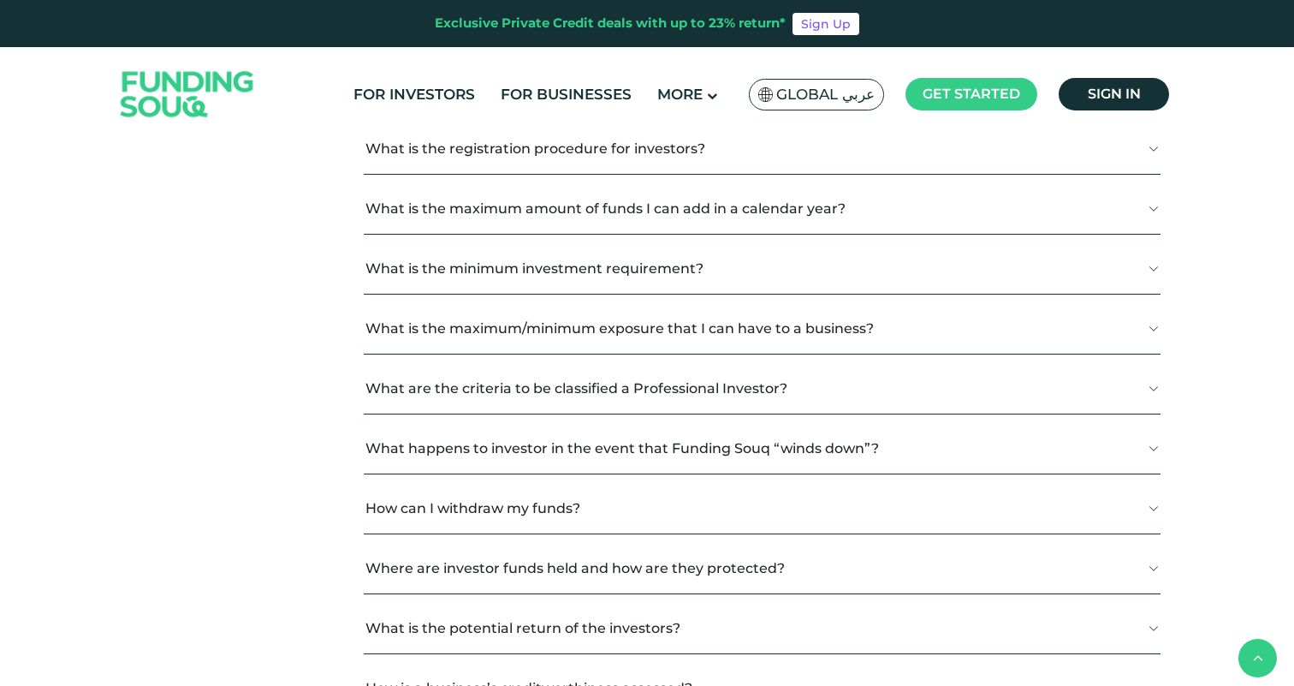
scroll to position [1267, 0]
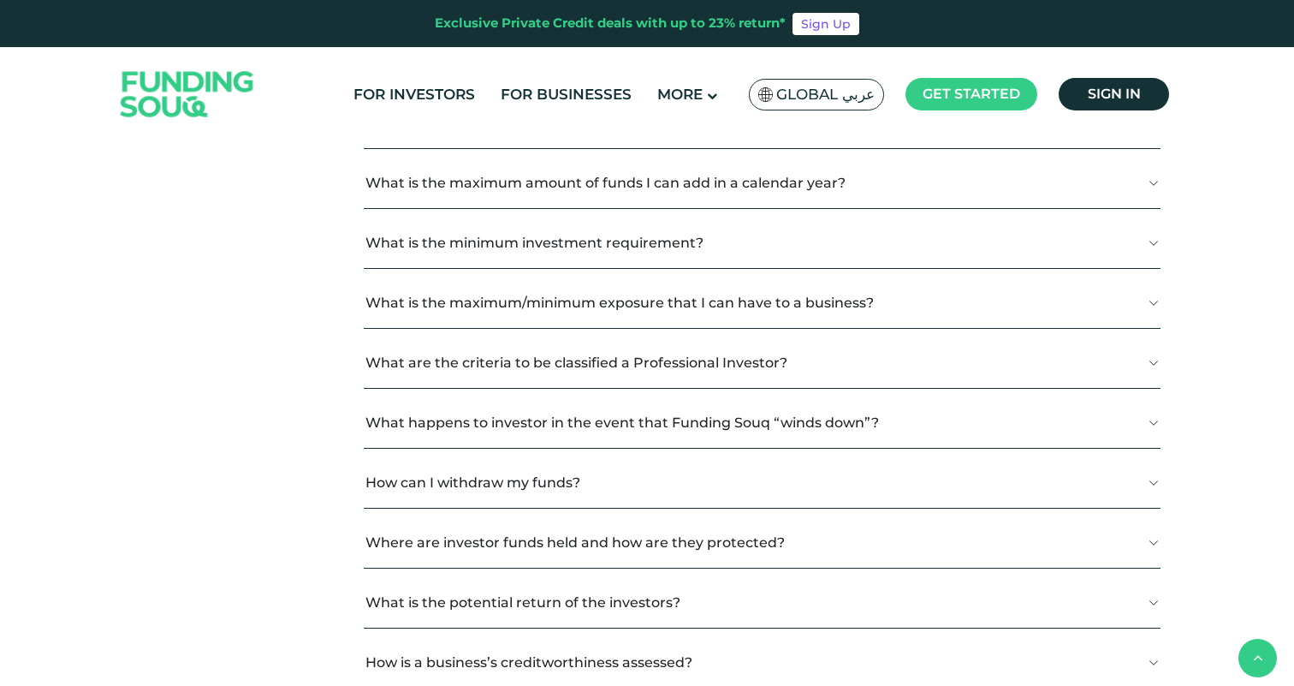
click at [785, 268] on button "What is the minimum investment requirement?" at bounding box center [762, 242] width 797 height 51
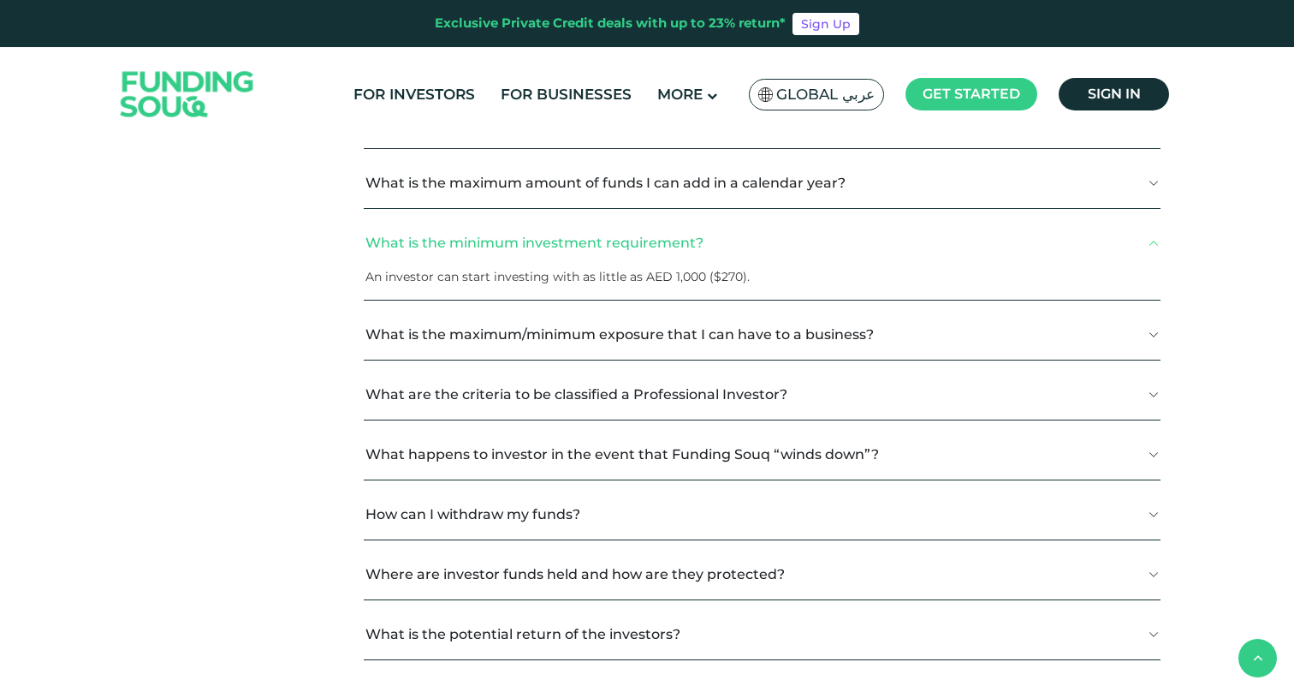
click at [785, 268] on button "What is the minimum investment requirement?" at bounding box center [762, 242] width 797 height 51
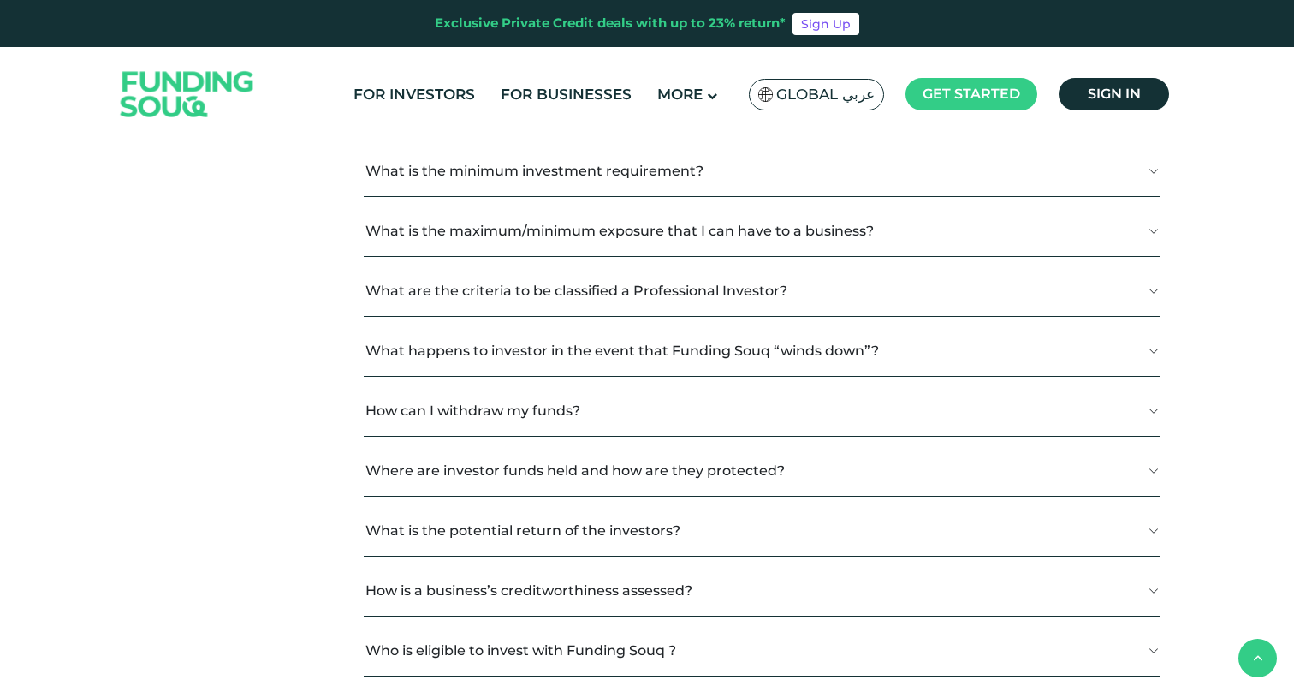
scroll to position [1354, 0]
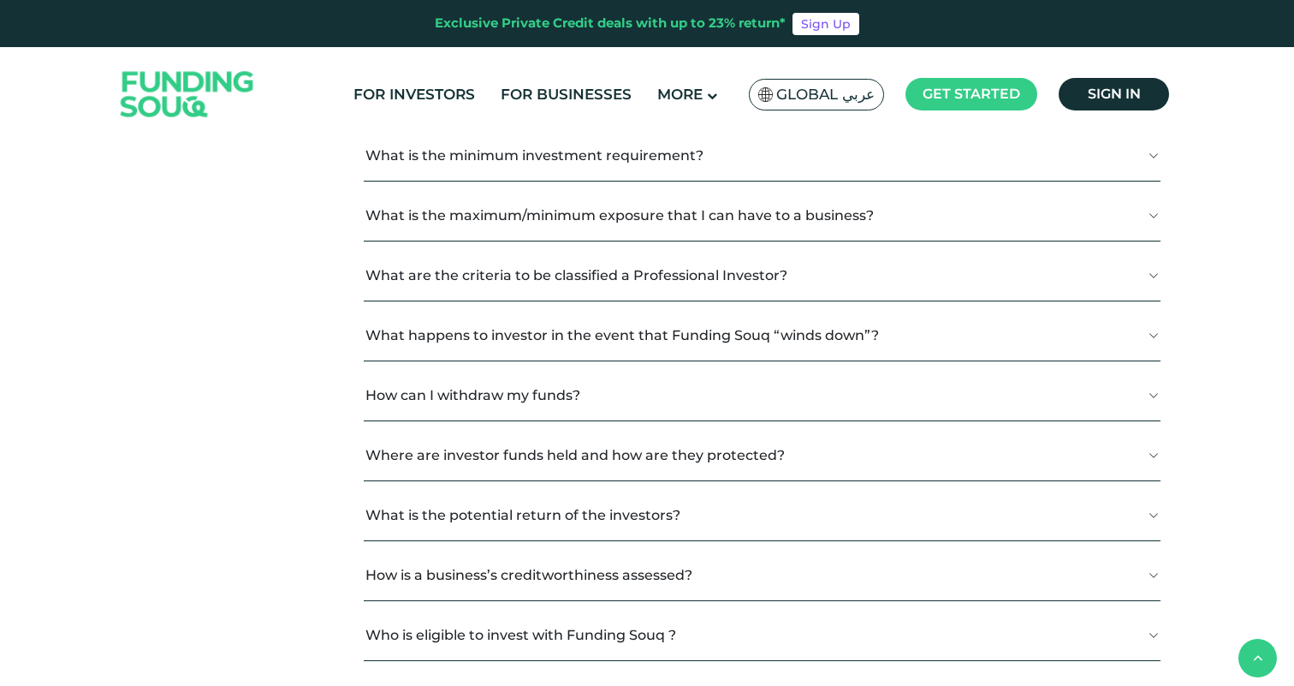
click at [833, 292] on button "What are the criteria to be classified a Professional Investor?" at bounding box center [762, 275] width 797 height 51
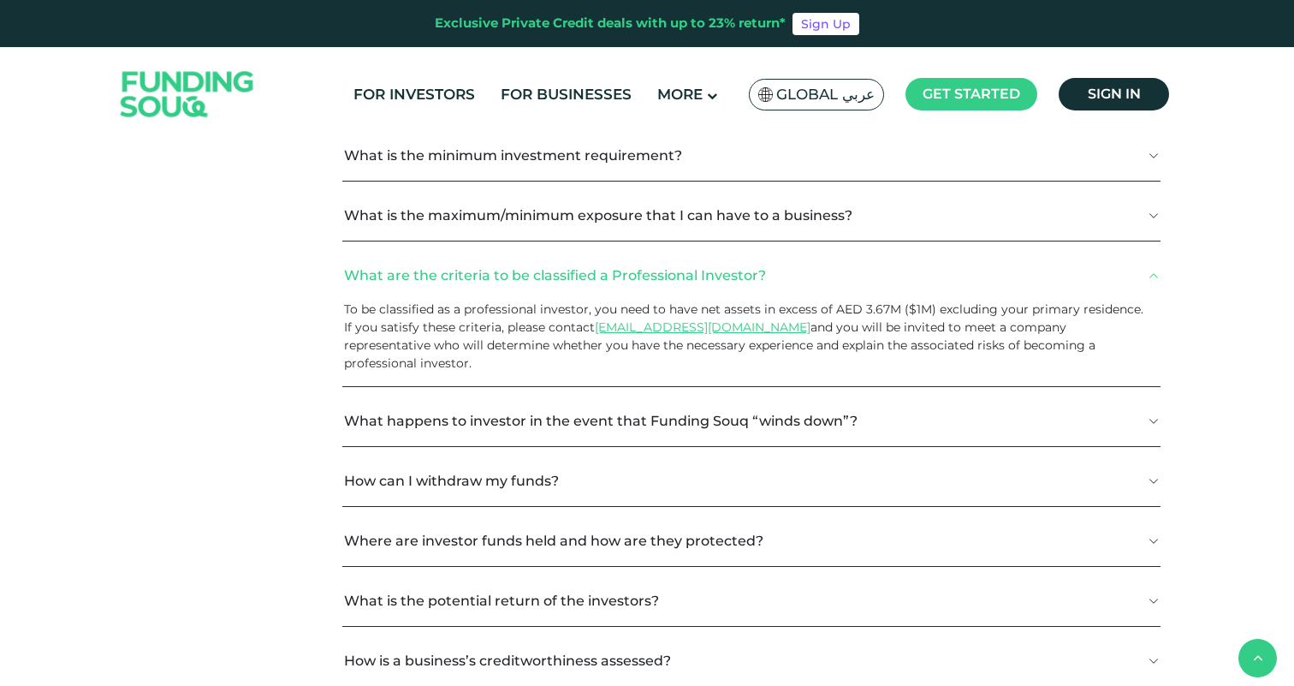
click at [833, 292] on button "What are the criteria to be classified a Professional Investor?" at bounding box center [751, 275] width 818 height 51
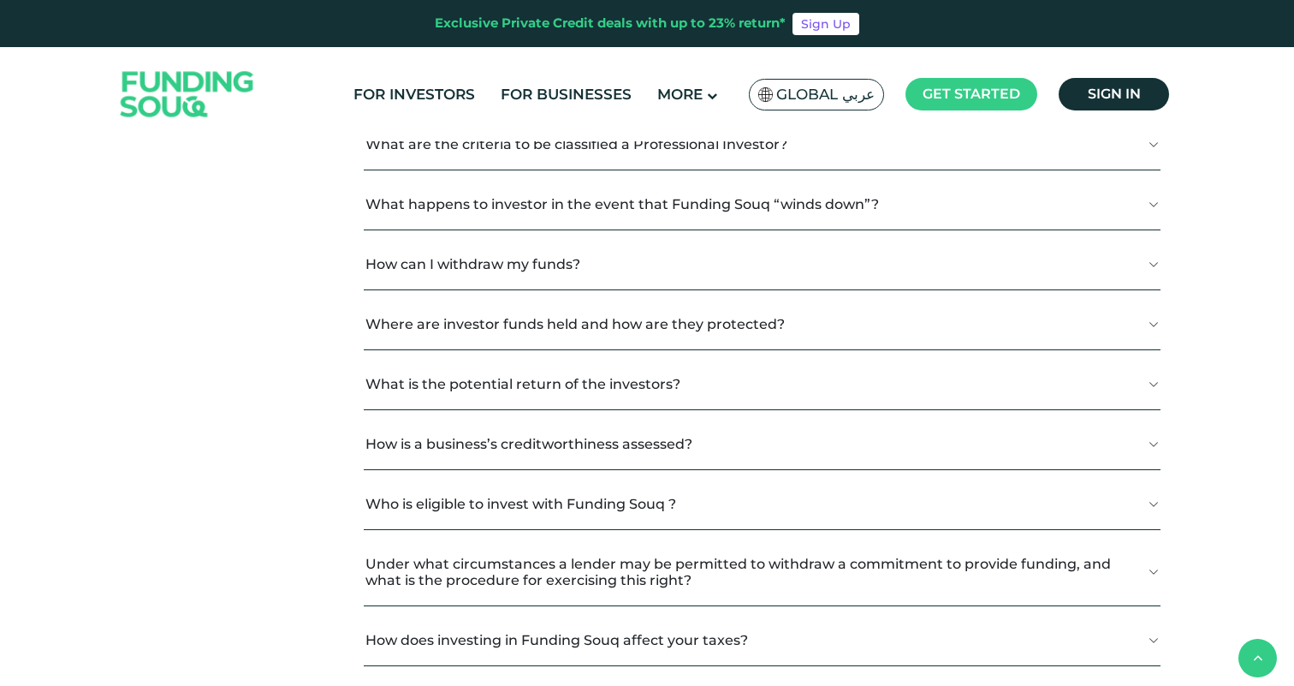
scroll to position [1490, 0]
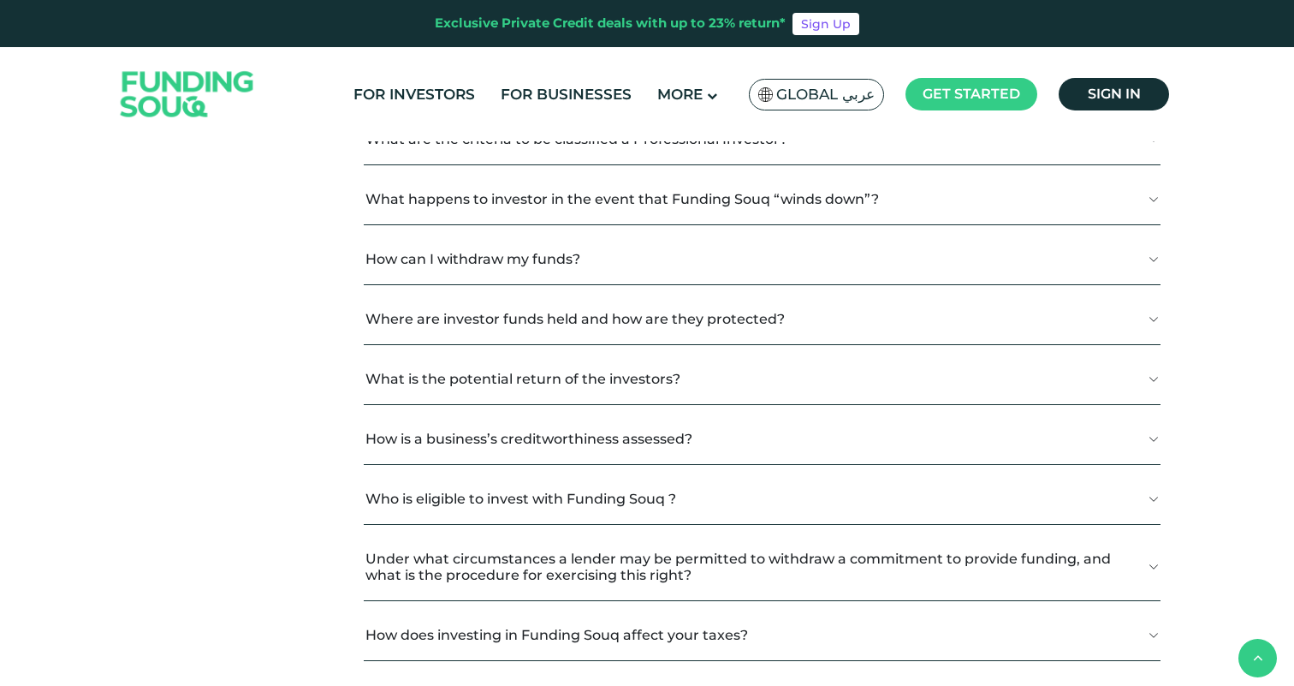
click at [811, 282] on button "How can I withdraw my funds?" at bounding box center [762, 259] width 797 height 51
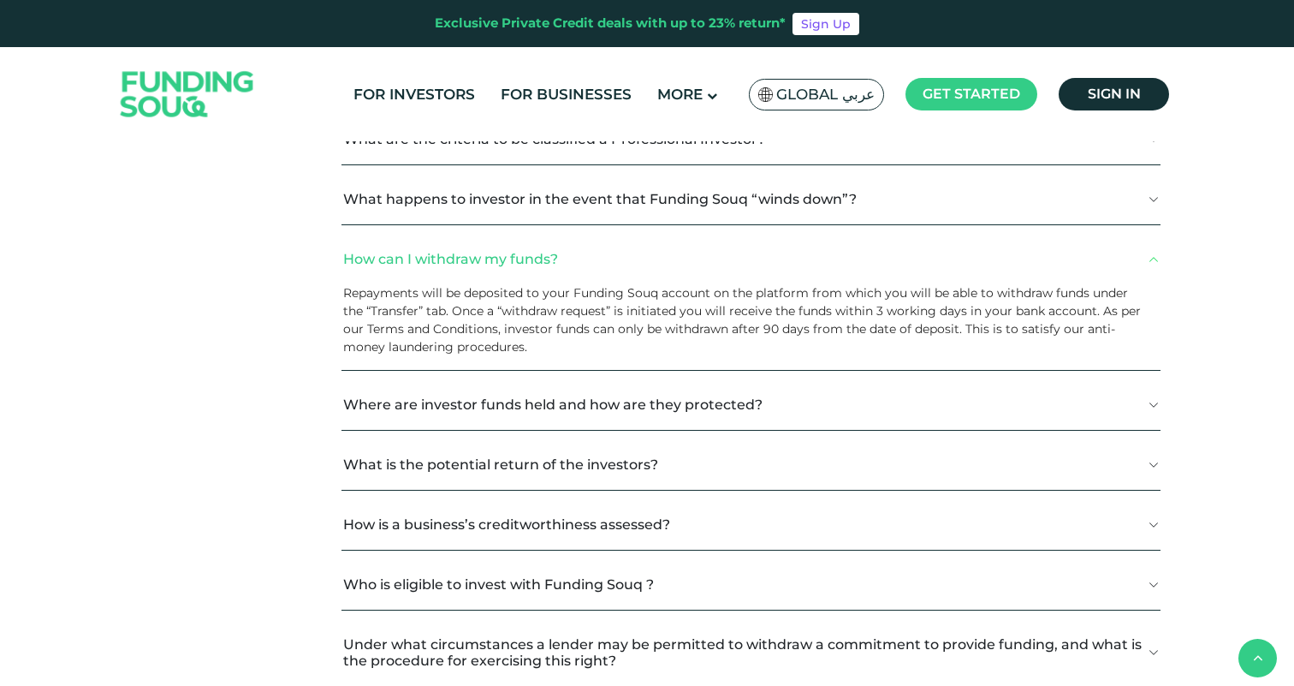
click at [811, 282] on button "How can I withdraw my funds?" at bounding box center [751, 259] width 819 height 51
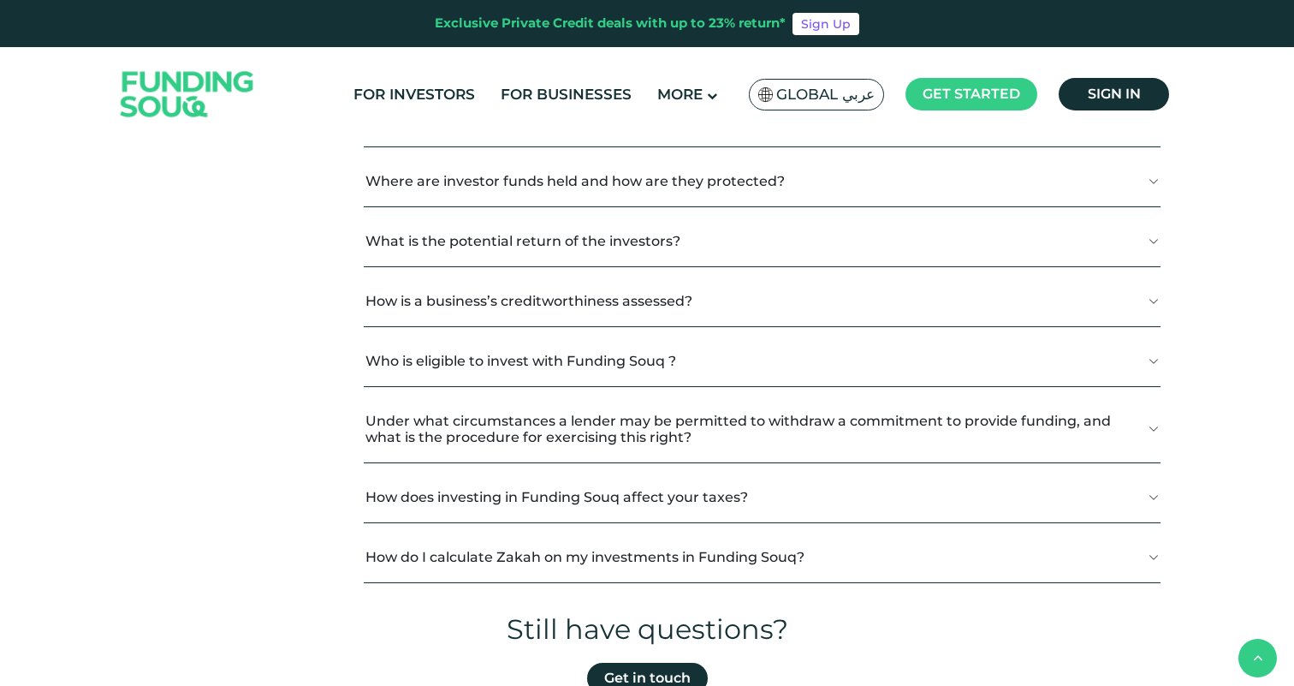
scroll to position [1630, 0]
click at [802, 263] on button "What is the potential return of the investors?" at bounding box center [762, 239] width 797 height 51
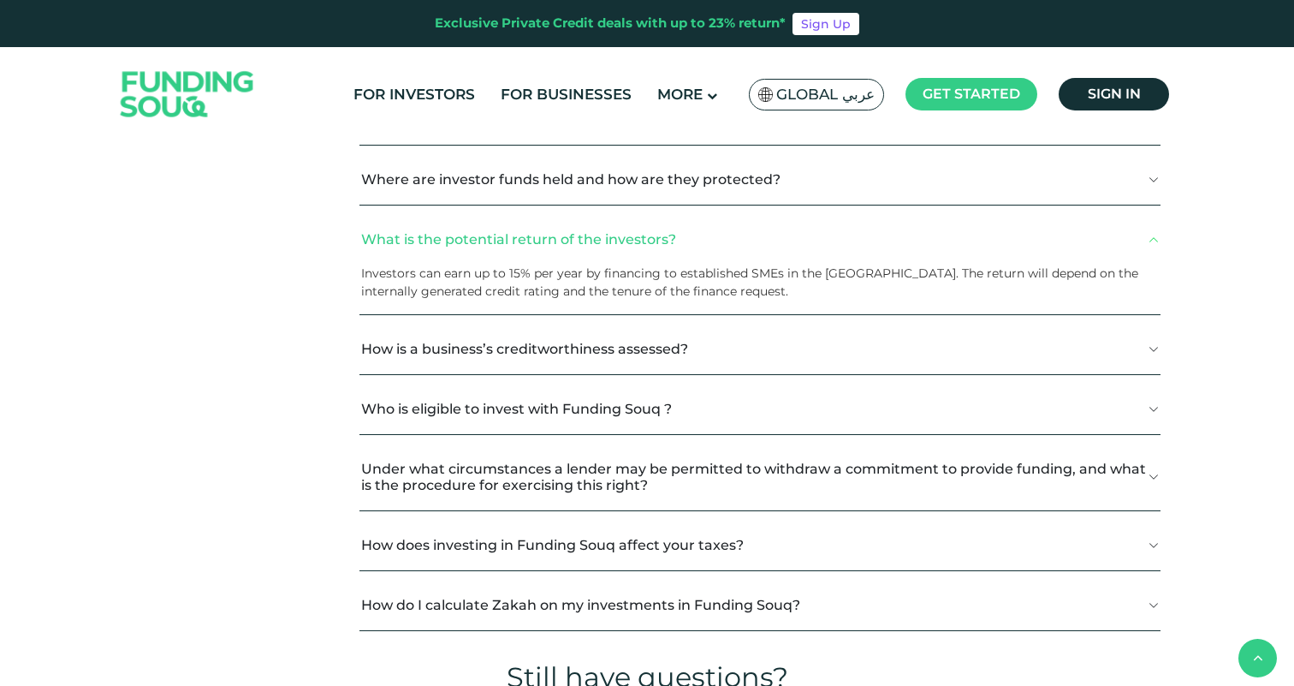
click at [797, 265] on button "What is the potential return of the investors?" at bounding box center [760, 239] width 801 height 51
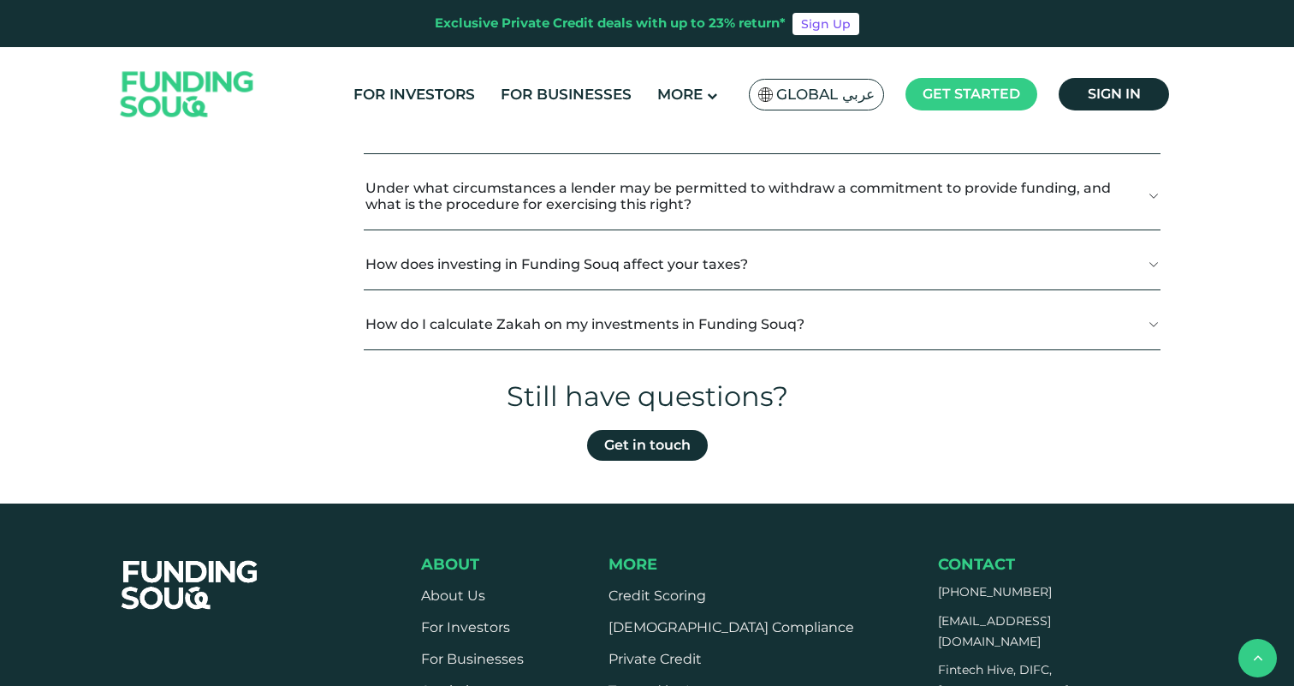
scroll to position [1863, 0]
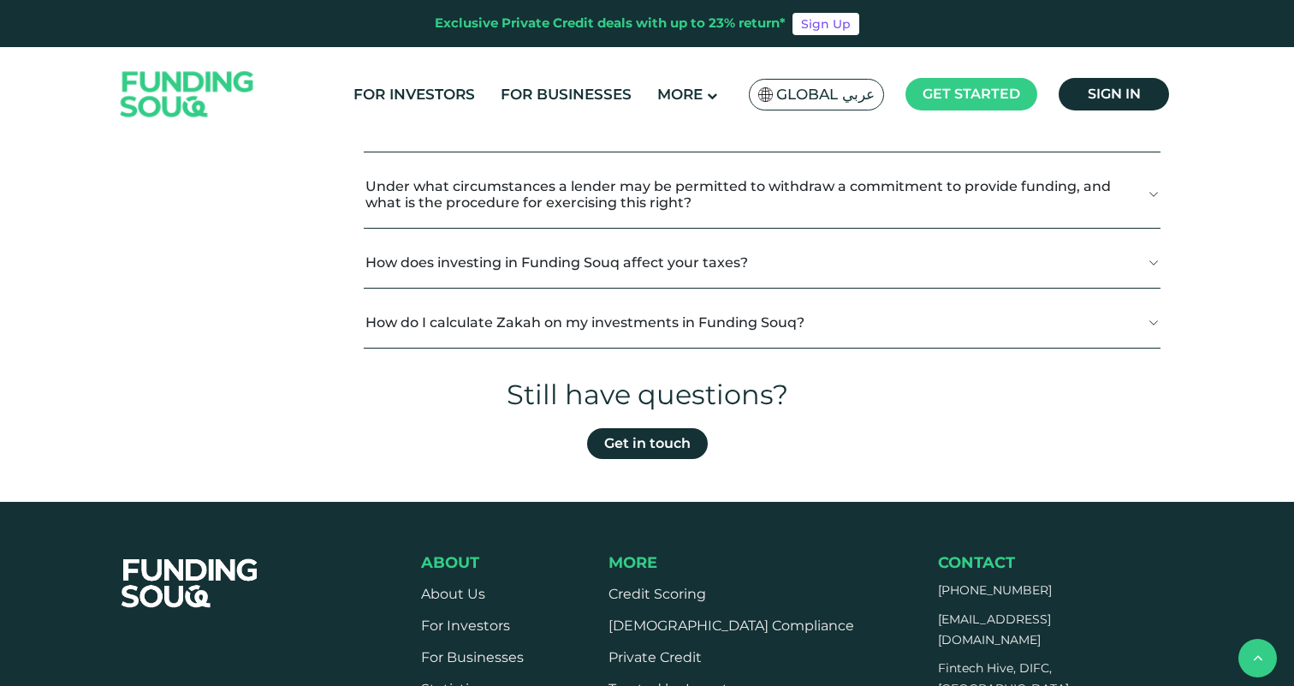
click at [834, 348] on button "How do I calculate Zakah on my investments in Funding Souq?" at bounding box center [762, 322] width 797 height 51
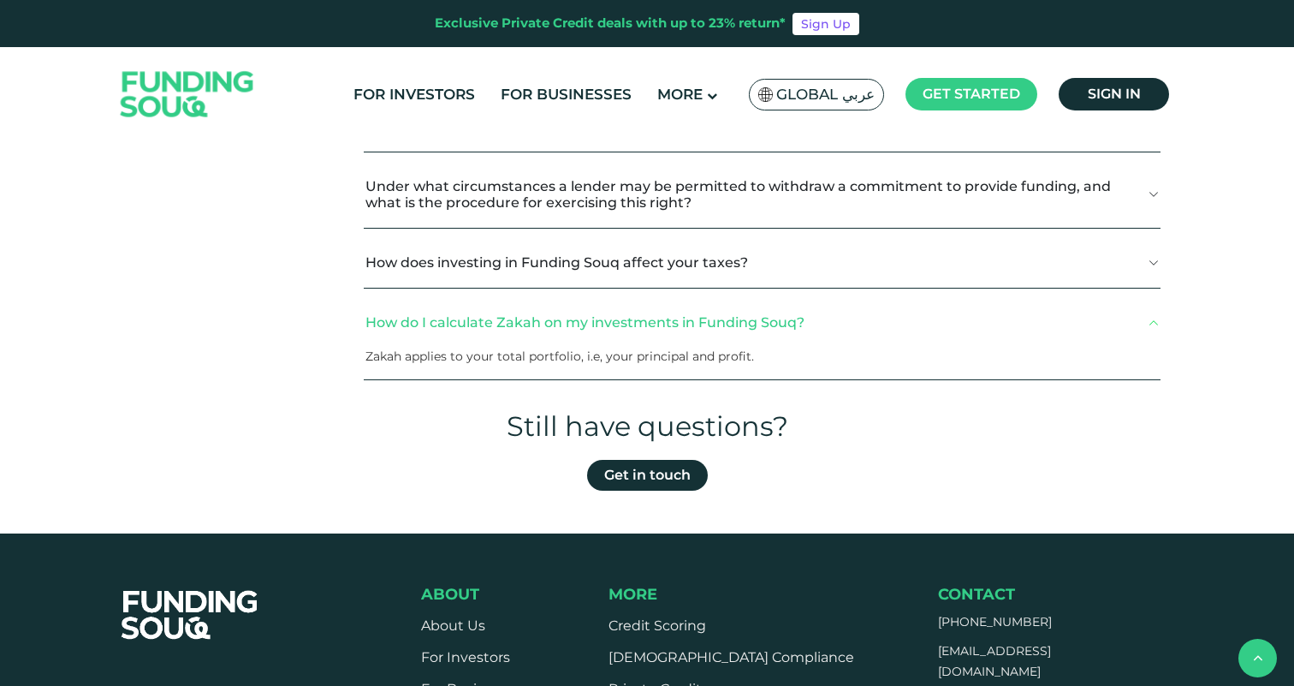
click at [834, 348] on button "How do I calculate Zakah on my investments in Funding Souq?" at bounding box center [762, 322] width 797 height 51
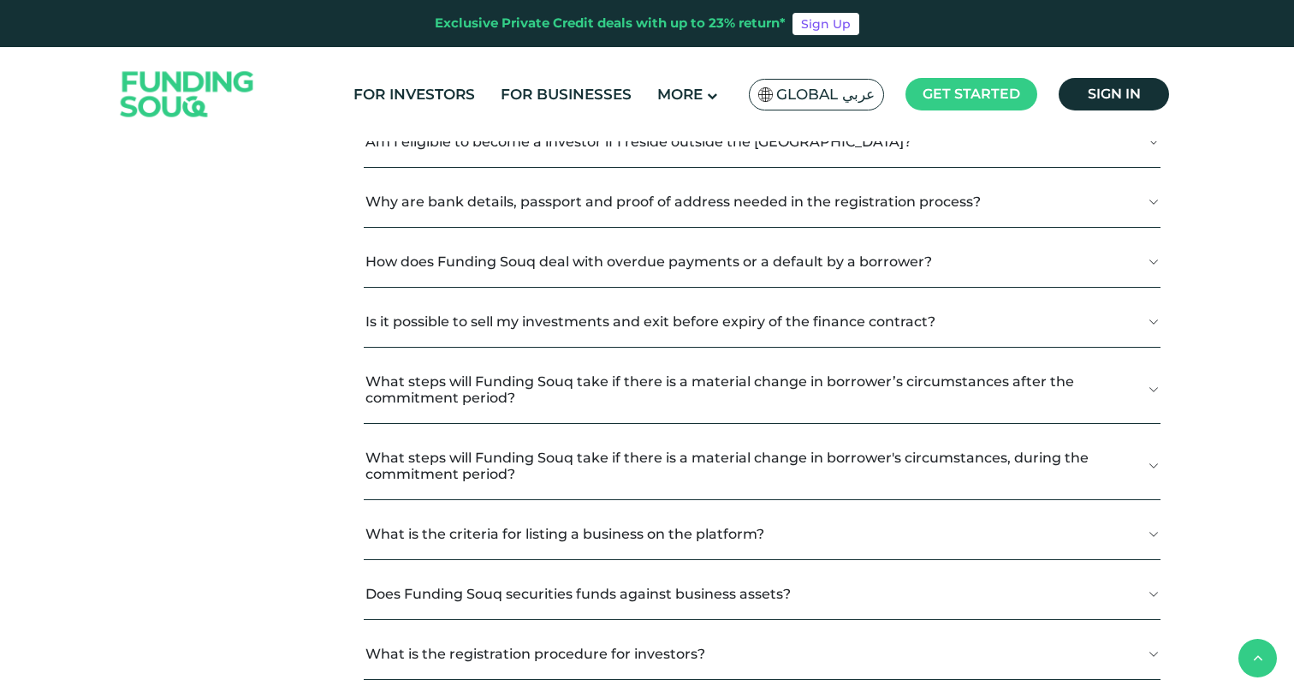
scroll to position [0, 0]
